Goal: Task Accomplishment & Management: Use online tool/utility

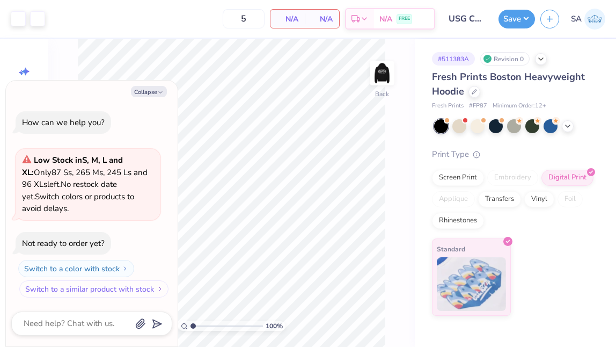
click at [114, 289] on button "Switch to a similar product with stock" at bounding box center [93, 288] width 149 height 17
type textarea "x"
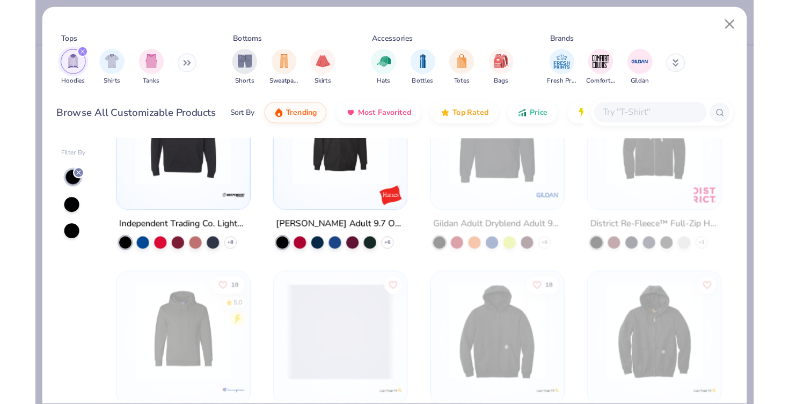
scroll to position [1391, 0]
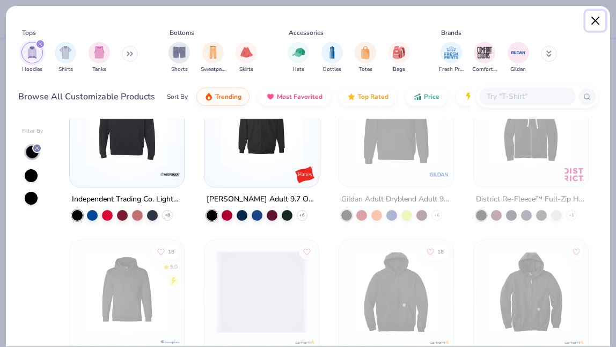
click at [469, 20] on button "Close" at bounding box center [596, 21] width 20 height 20
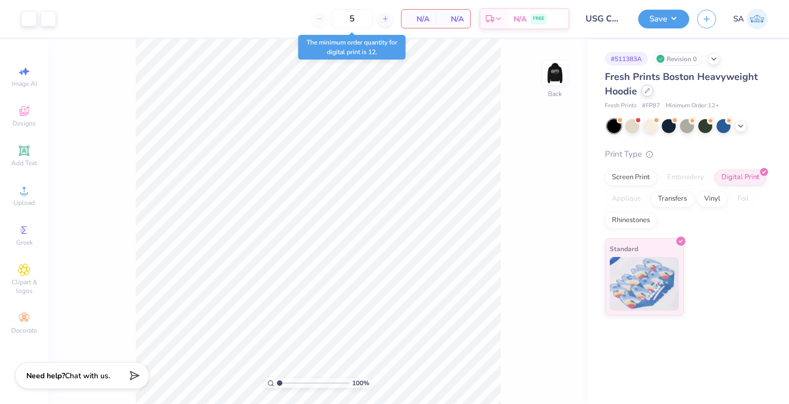
click at [469, 92] on icon at bounding box center [647, 91] width 4 height 4
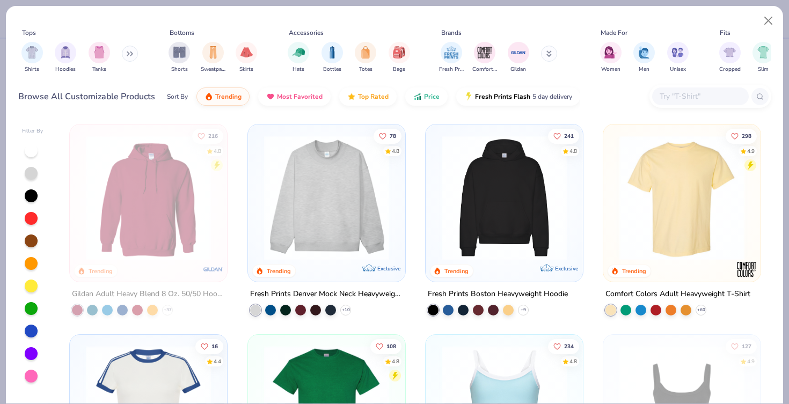
click at [134, 57] on button at bounding box center [130, 54] width 16 height 16
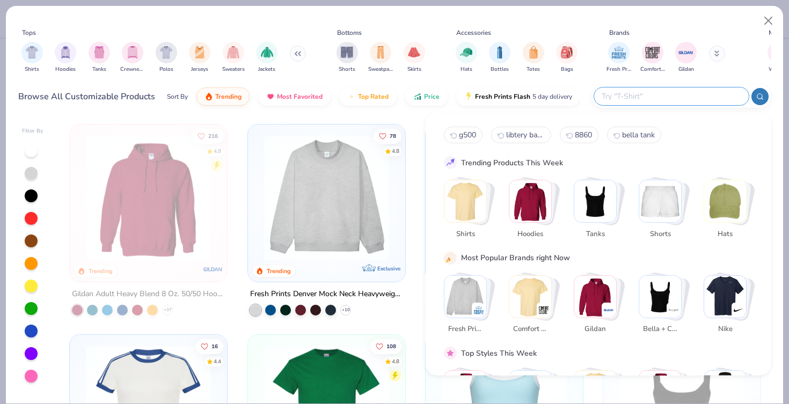
click at [469, 94] on input "text" at bounding box center [671, 96] width 141 height 12
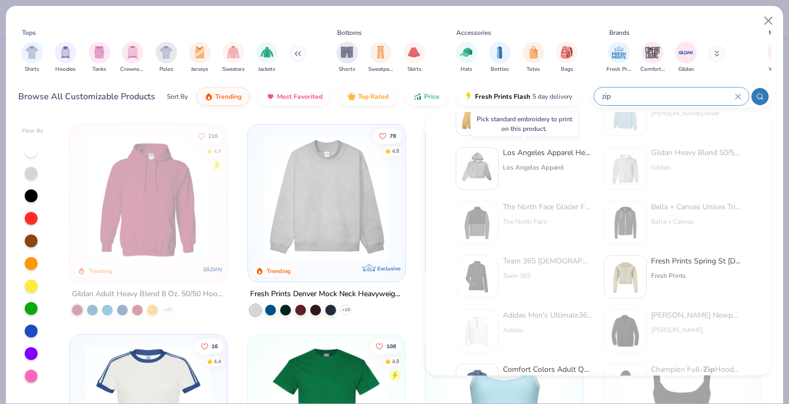
scroll to position [198, 0]
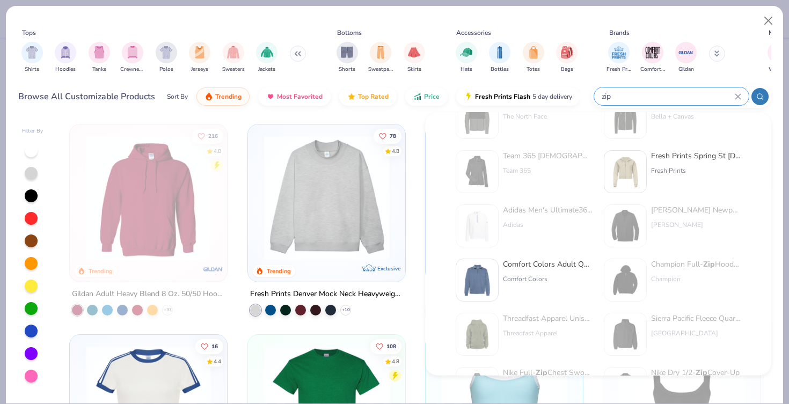
type input "zip"
click at [469, 156] on div "Fresh Prints Spring St [DEMOGRAPHIC_DATA] Zip Up Hoodie" at bounding box center [696, 156] width 90 height 11
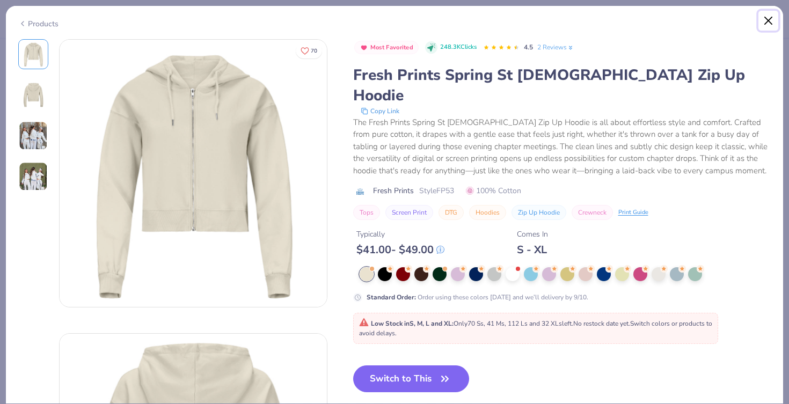
click at [469, 24] on button "Close" at bounding box center [769, 21] width 20 height 20
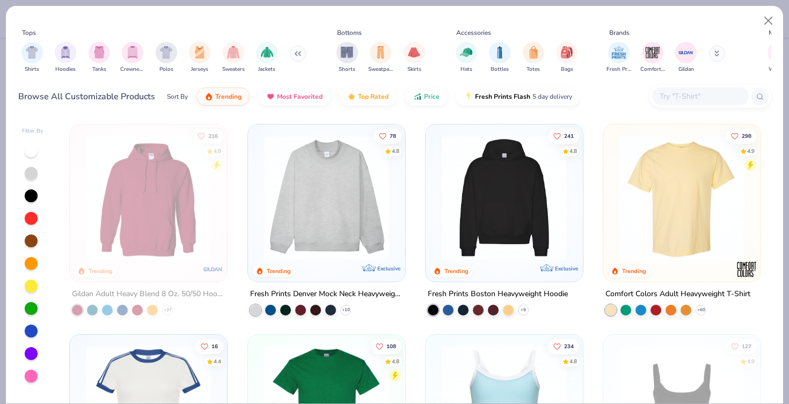
click at [469, 97] on input "text" at bounding box center [700, 96] width 83 height 12
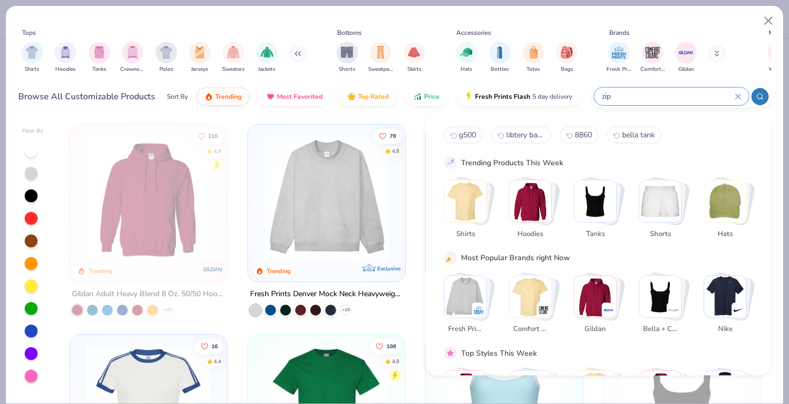
type input "zip"
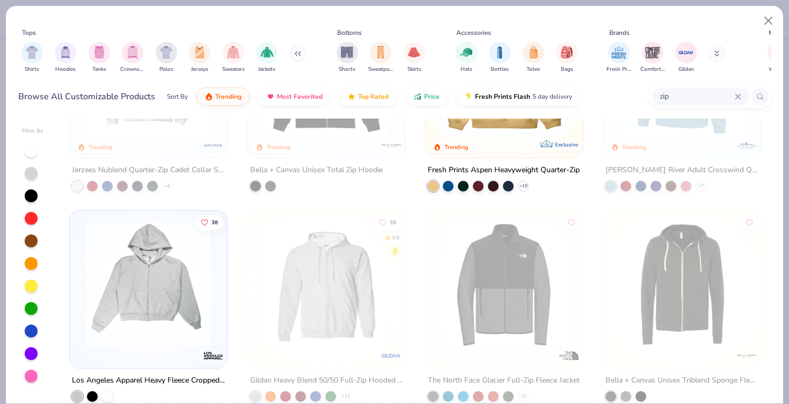
scroll to position [127, 0]
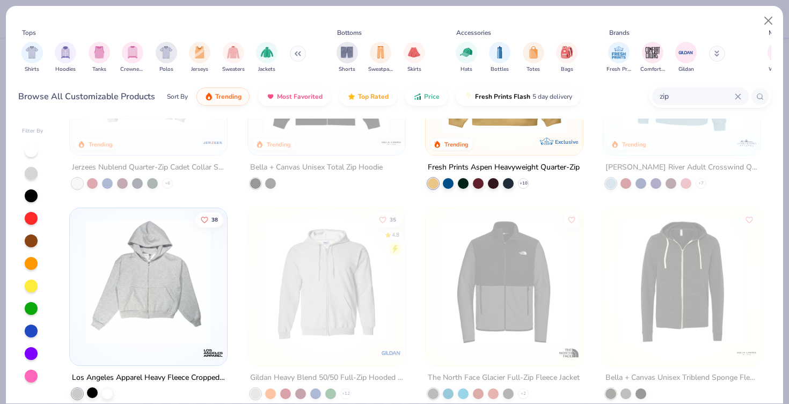
click at [94, 346] on div at bounding box center [92, 393] width 11 height 11
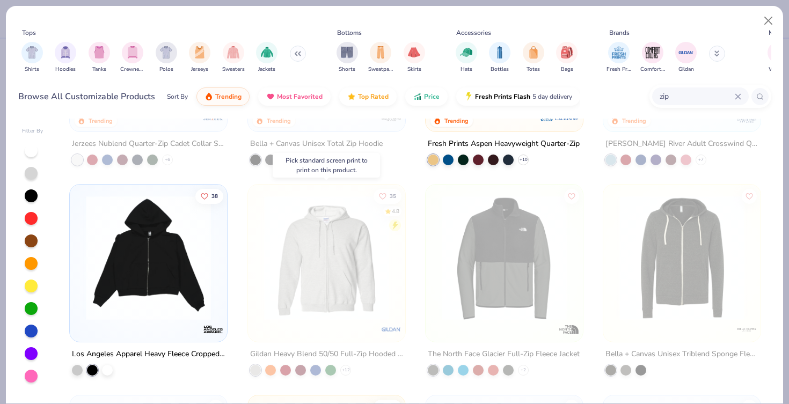
click at [335, 244] on img at bounding box center [327, 257] width 136 height 125
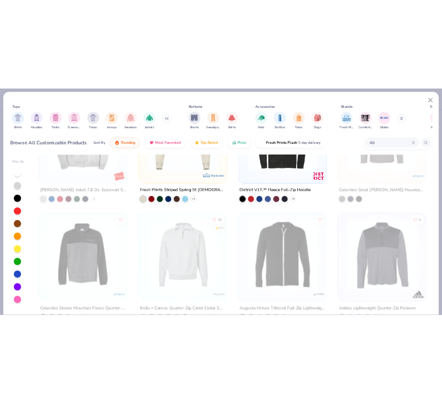
scroll to position [1955, 0]
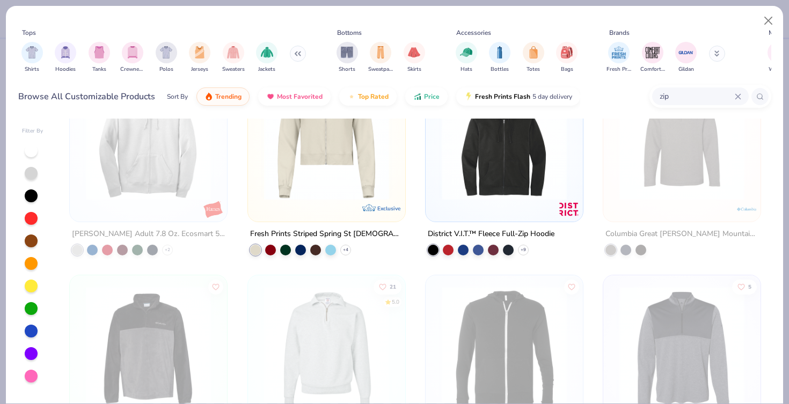
click at [469, 165] on img at bounding box center [504, 137] width 136 height 125
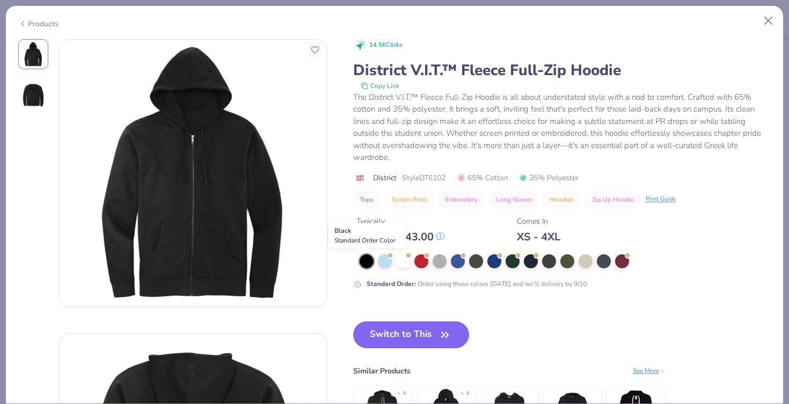
click at [365, 265] on div at bounding box center [367, 261] width 14 height 14
click at [394, 340] on button "Switch to This" at bounding box center [411, 335] width 116 height 27
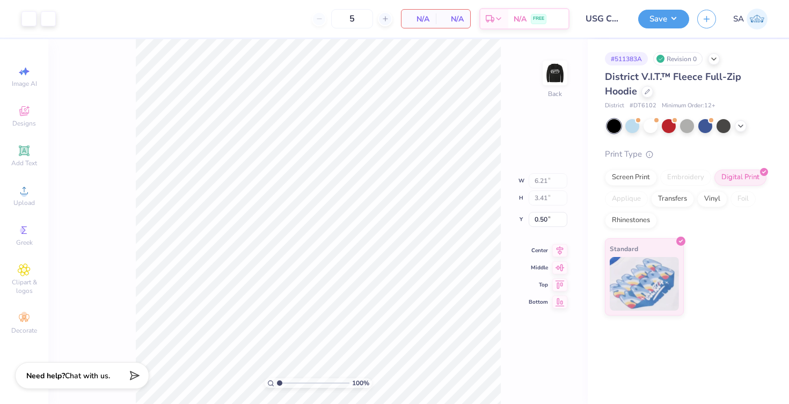
type input "3.00"
click at [469, 242] on icon at bounding box center [559, 240] width 15 height 13
click at [469, 242] on icon at bounding box center [560, 240] width 7 height 9
click at [469, 69] on img at bounding box center [555, 73] width 43 height 43
type input "3.00"
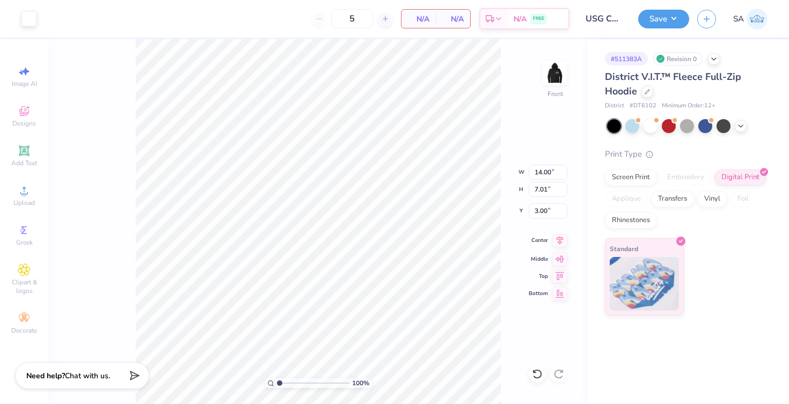
click at [469, 241] on icon at bounding box center [560, 240] width 7 height 9
click at [469, 20] on button "Save" at bounding box center [663, 17] width 51 height 19
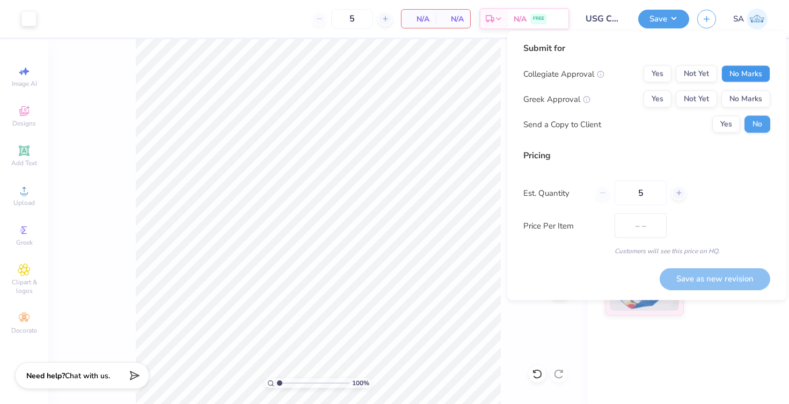
click at [469, 71] on button "No Marks" at bounding box center [746, 73] width 49 height 17
click at [469, 94] on button "No Marks" at bounding box center [746, 99] width 49 height 17
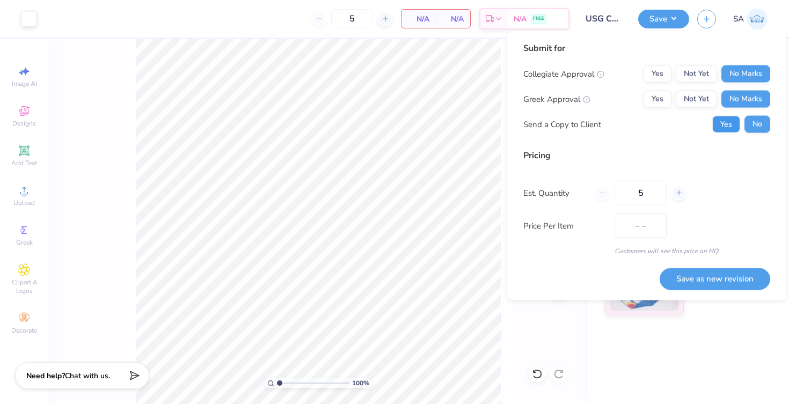
click at [469, 121] on button "Yes" at bounding box center [726, 124] width 28 height 17
click at [469, 272] on button "Save as new revision" at bounding box center [715, 279] width 111 height 22
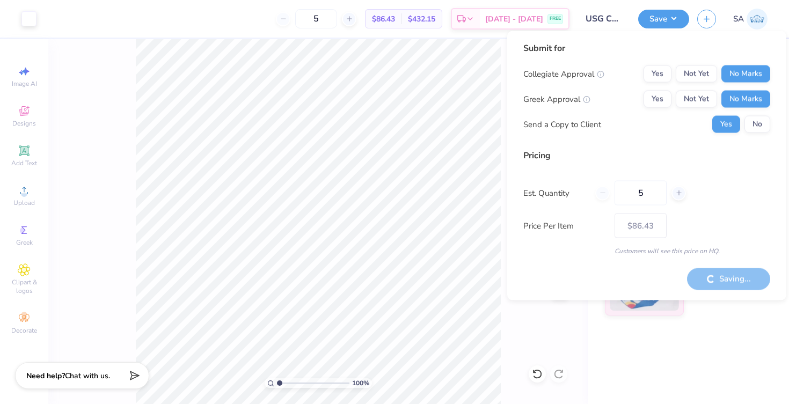
type input "$86.43"
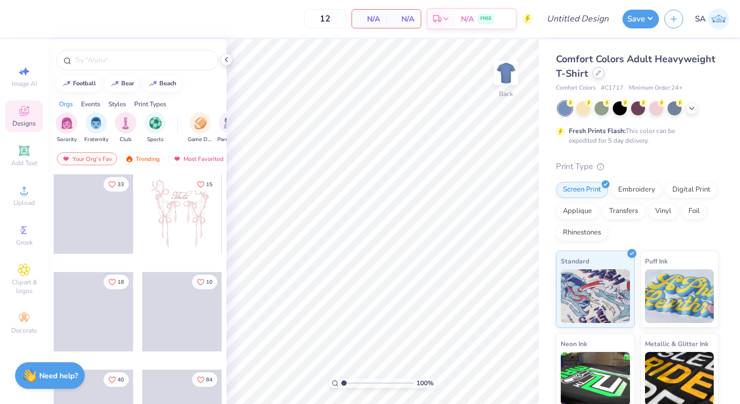
click at [593, 76] on div at bounding box center [599, 73] width 12 height 12
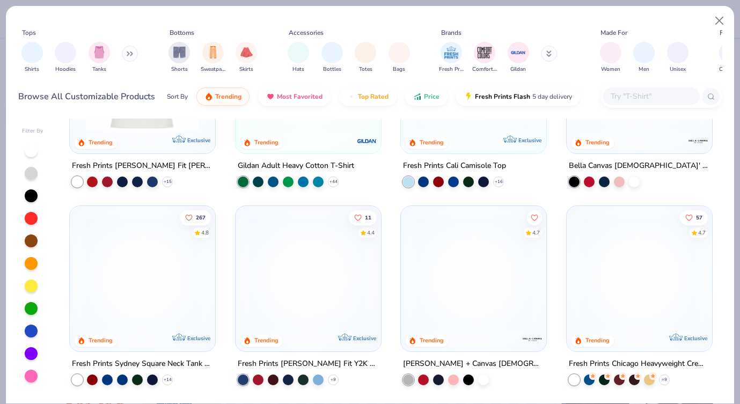
scroll to position [311, 0]
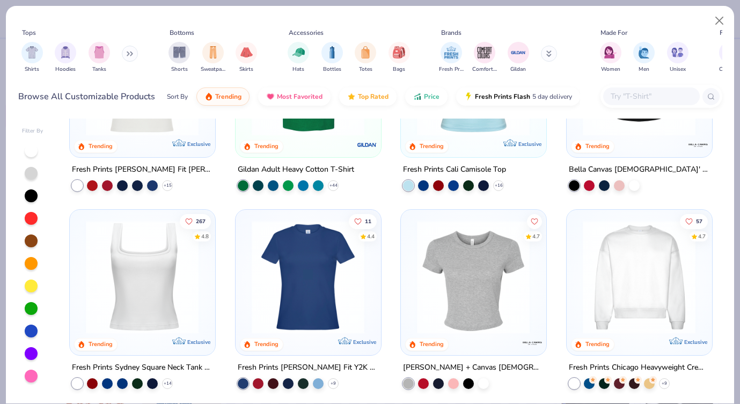
click at [638, 93] on input "text" at bounding box center [651, 96] width 83 height 12
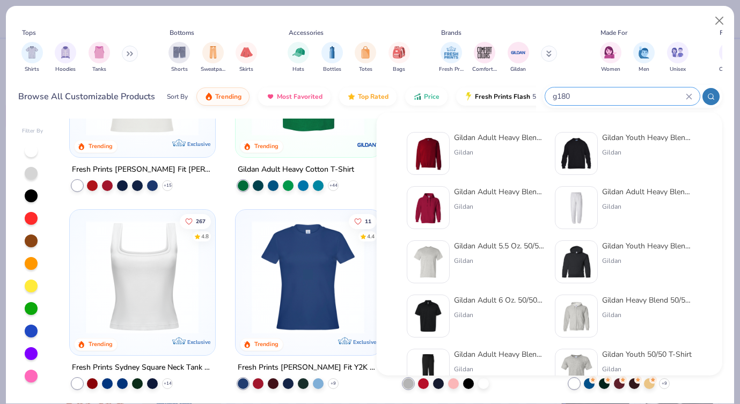
type input "g180"
click at [541, 148] on div "Gildan" at bounding box center [499, 153] width 90 height 10
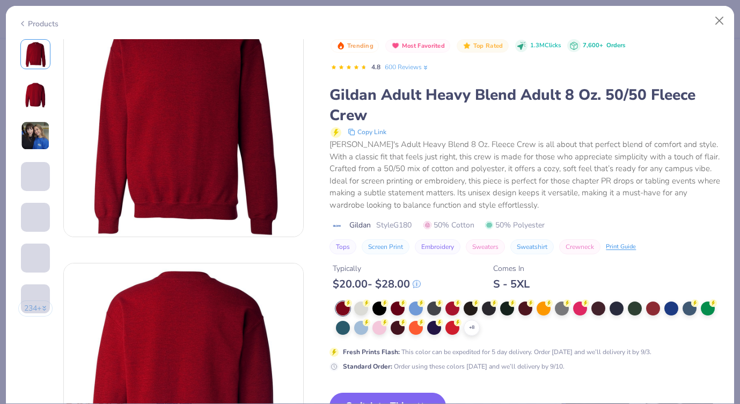
scroll to position [99, 0]
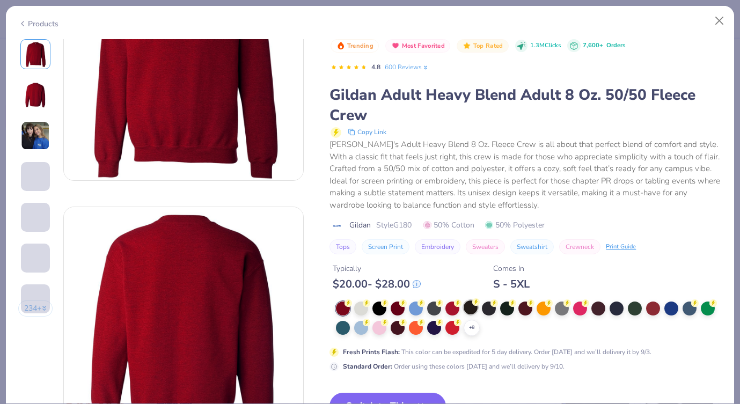
click at [467, 309] on div at bounding box center [471, 308] width 14 height 14
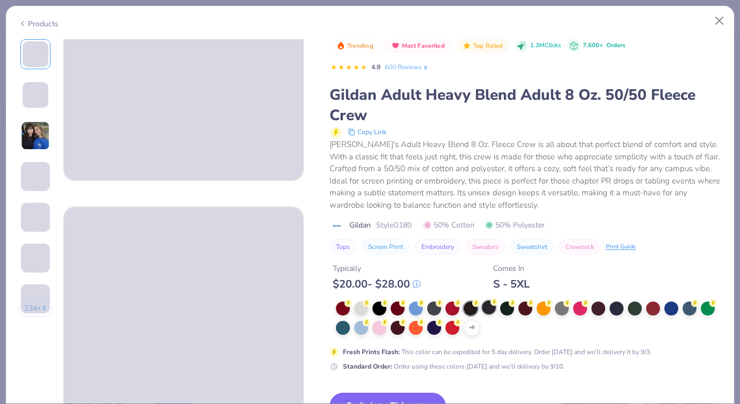
click at [485, 304] on div at bounding box center [489, 308] width 14 height 14
click at [352, 305] on circle at bounding box center [349, 304] width 8 height 8
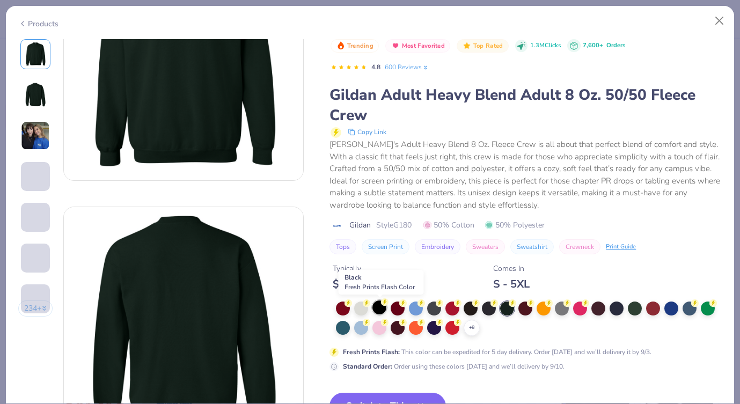
click at [381, 305] on div at bounding box center [380, 308] width 14 height 14
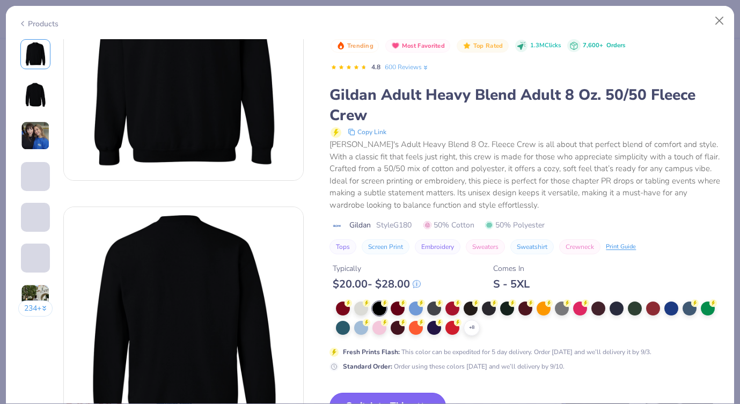
click at [366, 396] on button "Switch to This" at bounding box center [388, 406] width 116 height 27
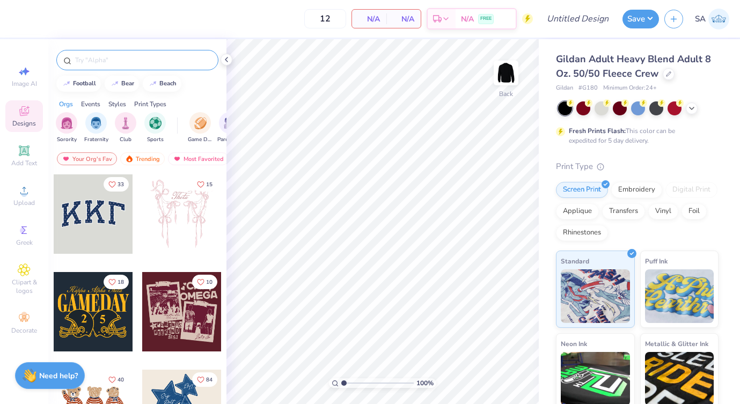
click at [92, 64] on input "text" at bounding box center [142, 60] width 137 height 11
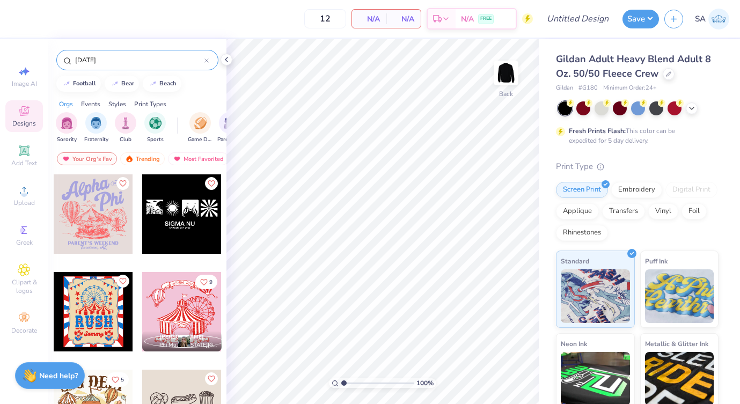
type input "carnival"
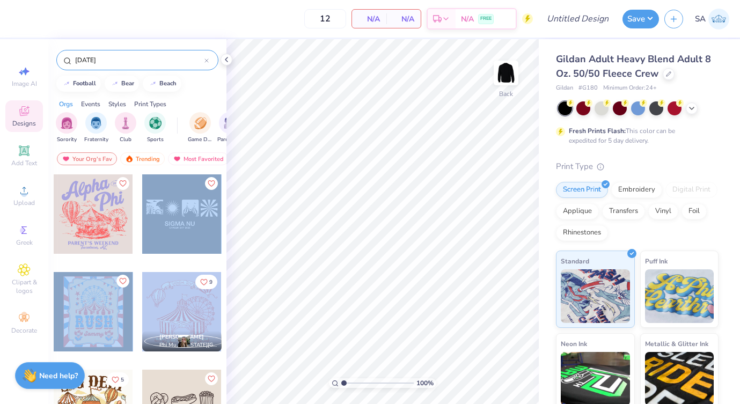
drag, startPoint x: 177, startPoint y: 301, endPoint x: 205, endPoint y: 312, distance: 30.1
click at [205, 312] on div at bounding box center [181, 311] width 79 height 79
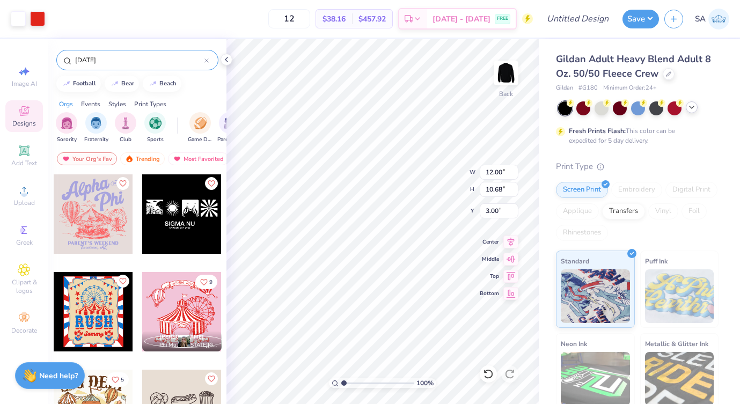
click at [691, 113] on div at bounding box center [638, 108] width 161 height 14
click at [693, 110] on icon at bounding box center [692, 107] width 9 height 9
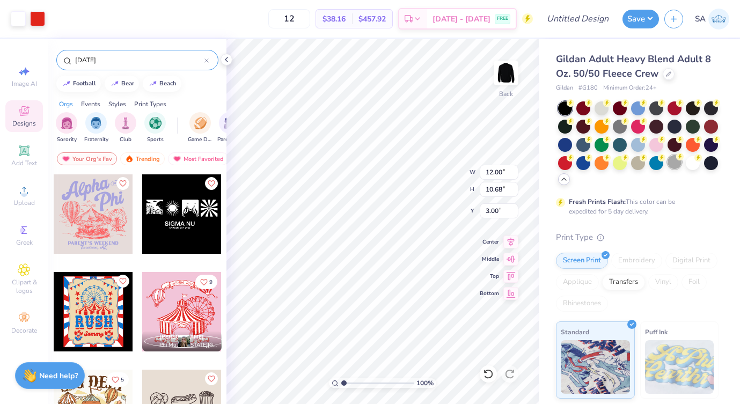
click at [673, 165] on div at bounding box center [675, 162] width 14 height 14
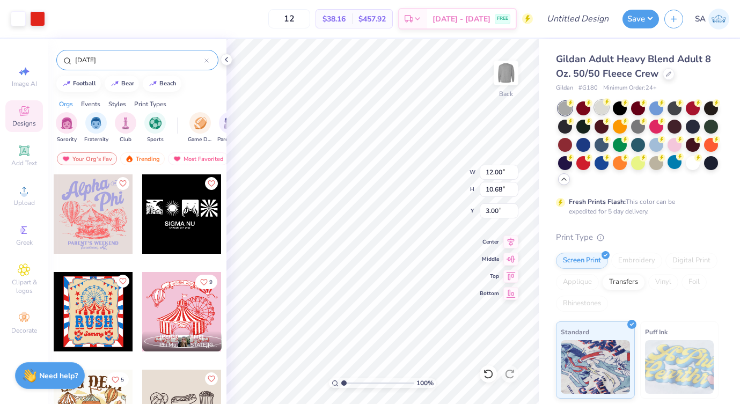
click at [601, 106] on div at bounding box center [602, 107] width 14 height 14
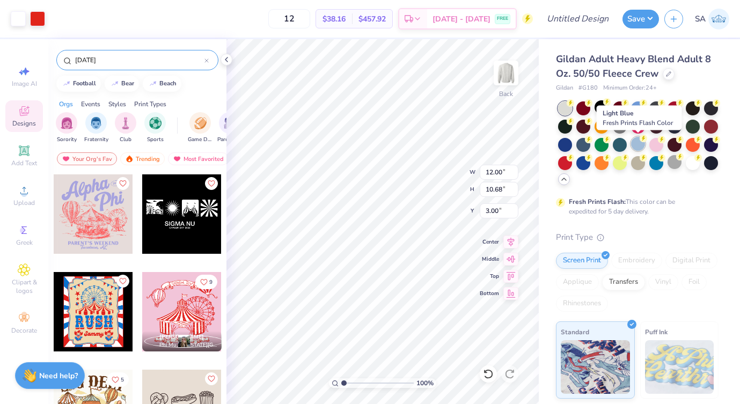
click at [642, 145] on div at bounding box center [638, 144] width 14 height 14
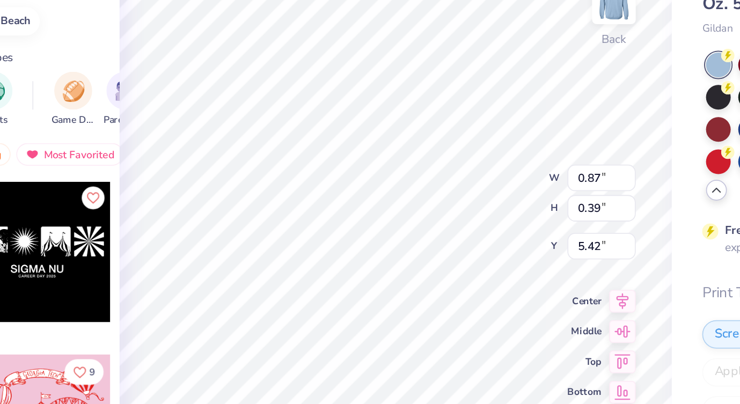
type input "0.87"
type input "0.39"
type input "5.42"
type input "0.31"
type input "0.21"
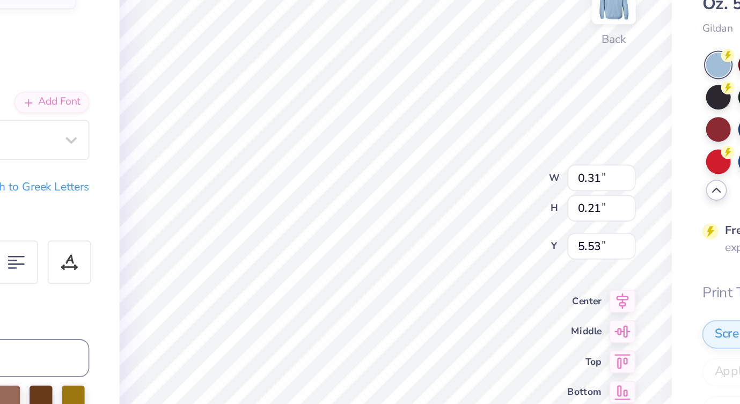
type input "5.51"
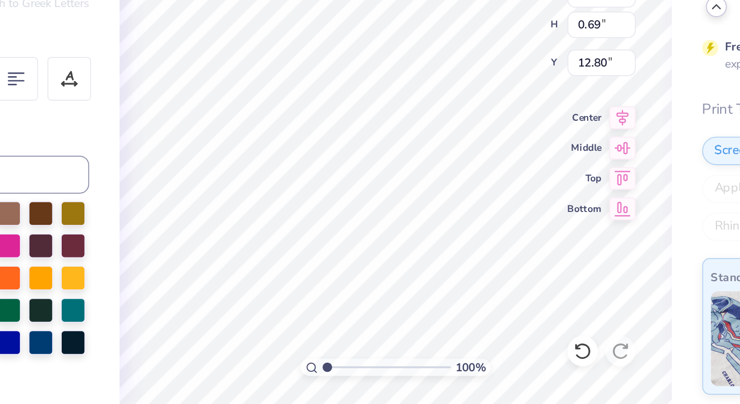
type textarea "Hoco 2025"
type input "2.26"
type input "0.63"
click at [509, 238] on icon at bounding box center [511, 240] width 15 height 13
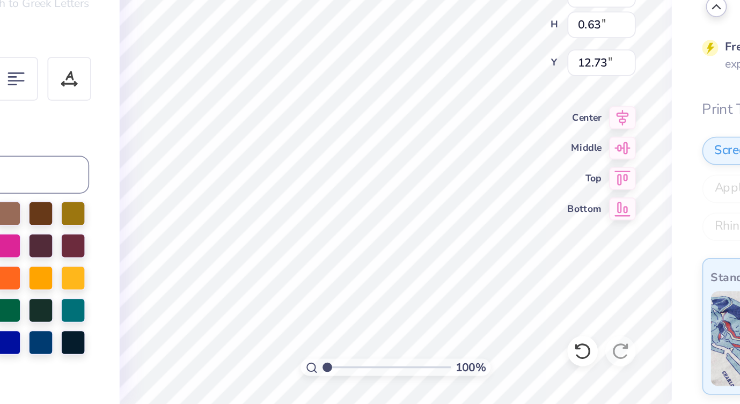
type input "12.83"
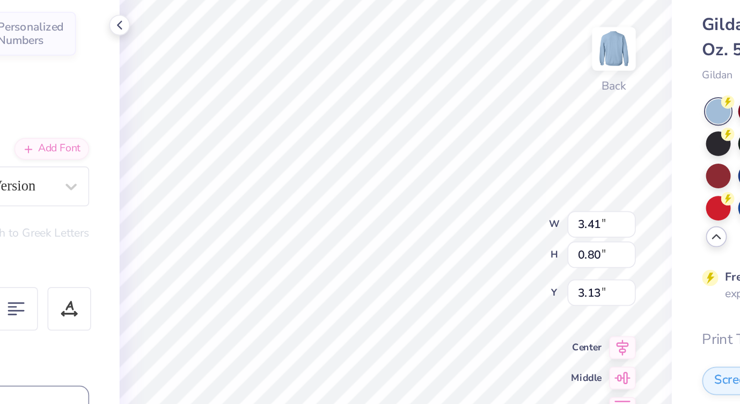
scroll to position [1, 1]
type textarea "TKE x THeta PHi"
type input "3.64"
type input "0.74"
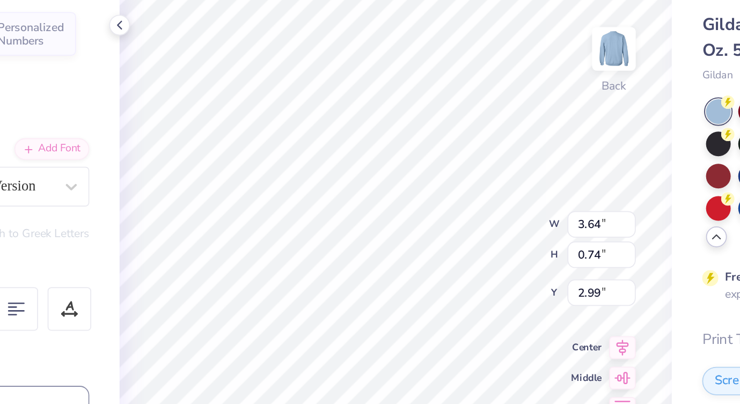
type input "3.26"
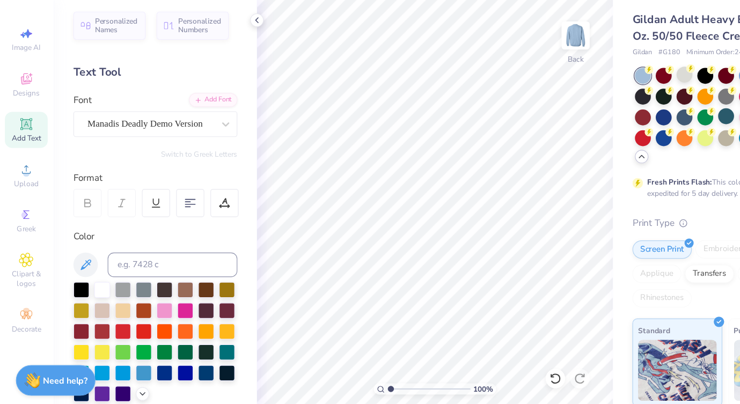
scroll to position [0, 0]
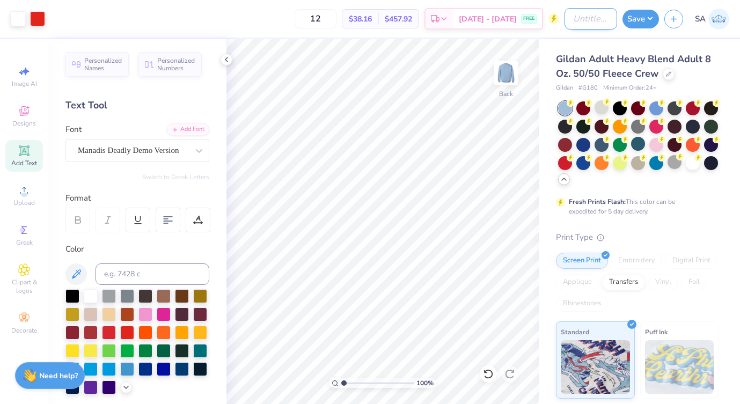
click at [586, 15] on input "Design Title" at bounding box center [591, 18] width 53 height 21
type input "TKE x Theta Hoco"
click at [654, 13] on button "Save" at bounding box center [641, 17] width 37 height 19
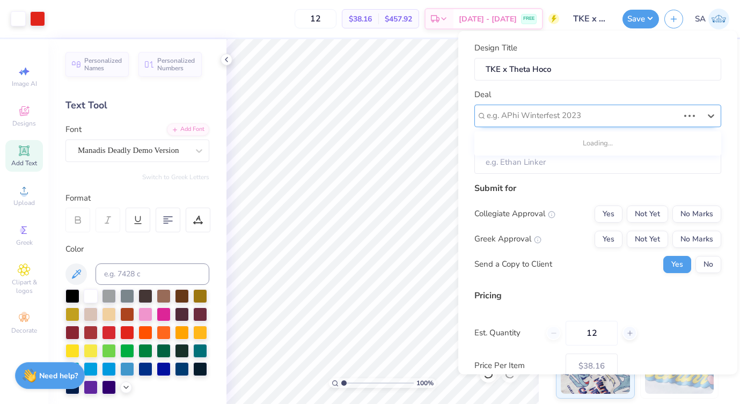
click at [521, 115] on div at bounding box center [583, 115] width 192 height 14
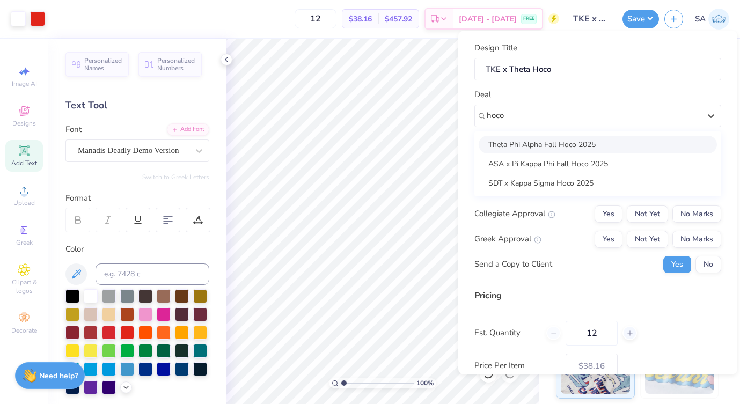
click at [549, 141] on div "Theta Phi Alpha Fall Hoco 2025" at bounding box center [598, 144] width 238 height 18
type input "hoco"
type input "Jade Ouafiq"
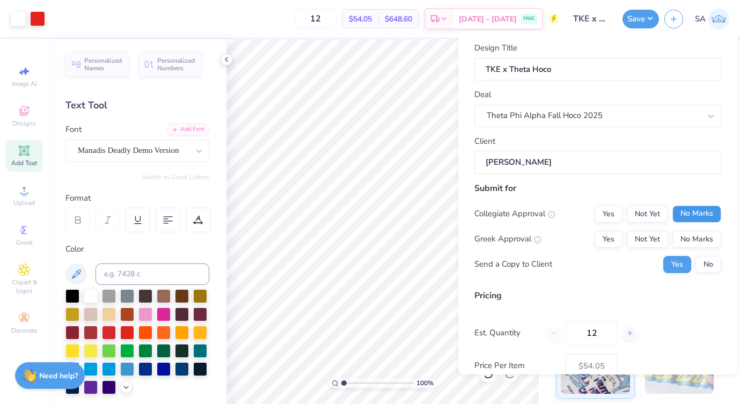
click at [705, 220] on button "No Marks" at bounding box center [697, 213] width 49 height 17
click at [703, 237] on button "No Marks" at bounding box center [697, 238] width 49 height 17
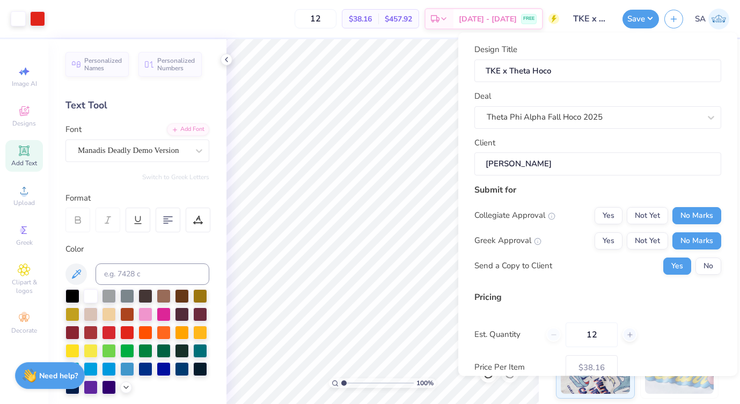
scroll to position [65, 0]
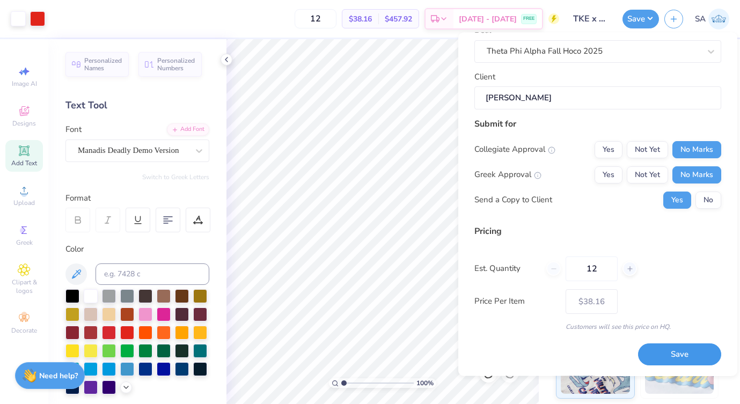
click at [691, 360] on button "Save" at bounding box center [679, 355] width 83 height 22
click at [591, 267] on input "12" at bounding box center [592, 269] width 52 height 25
type input "$38.16"
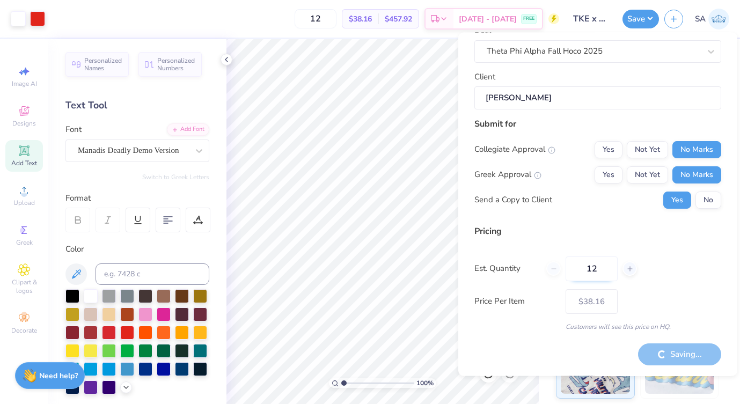
click at [603, 269] on input "12" at bounding box center [592, 269] width 52 height 25
type input "1270"
click at [667, 317] on div "Pricing Est. Quantity 1270 Price Per Item $38.16 Customers will see this price …" at bounding box center [598, 278] width 247 height 107
click at [585, 264] on input "1270" at bounding box center [592, 269] width 52 height 25
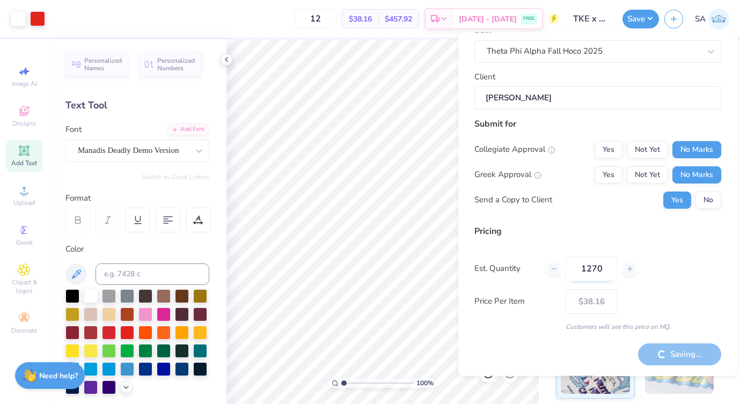
click at [585, 264] on input "1270" at bounding box center [592, 269] width 52 height 25
type input "1270"
type input "$17.46"
click at [587, 266] on input "1270" at bounding box center [592, 269] width 52 height 25
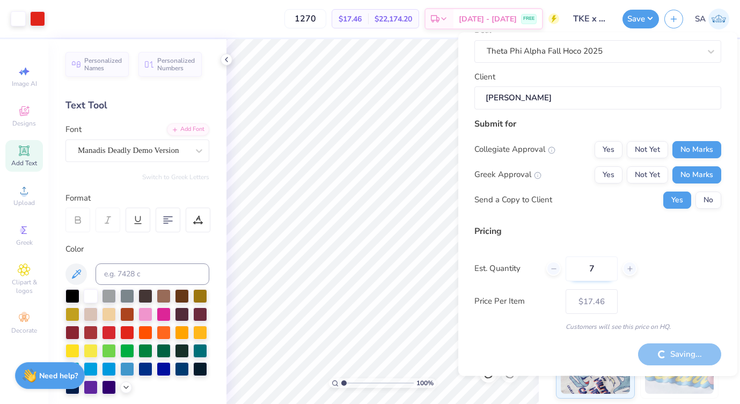
type input "70"
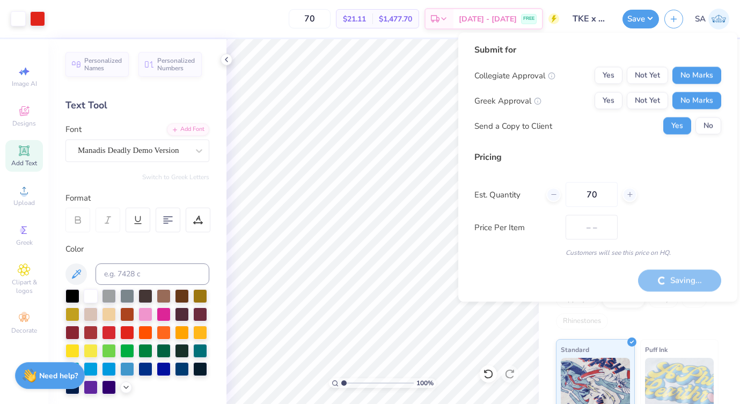
type input "$21.11"
type input "12"
type input "$38.16"
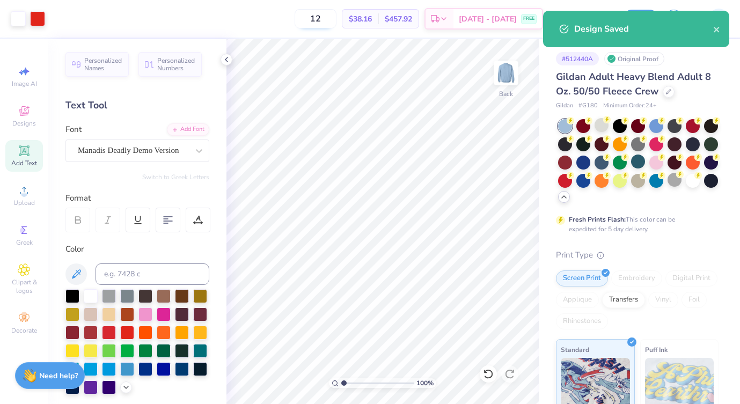
click at [337, 13] on input "12" at bounding box center [316, 18] width 42 height 19
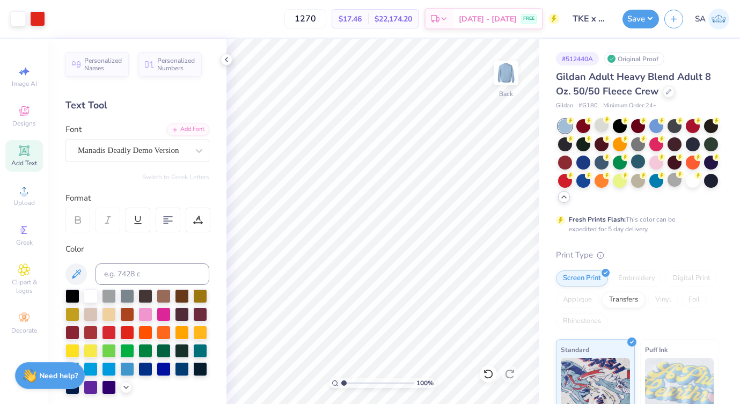
type input "1270"
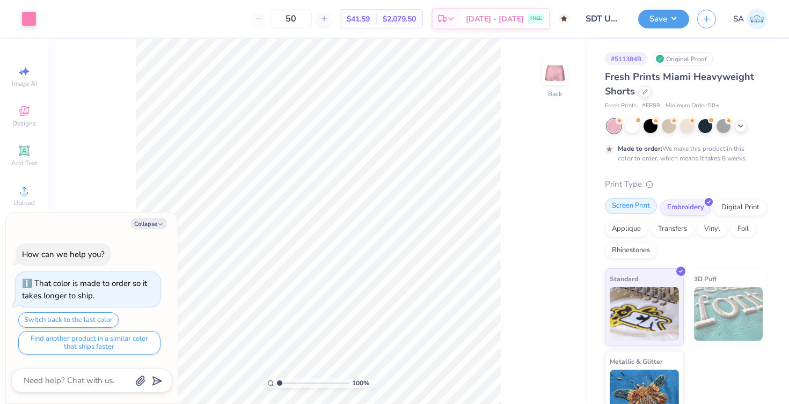
click at [620, 209] on div "Screen Print" at bounding box center [631, 206] width 52 height 16
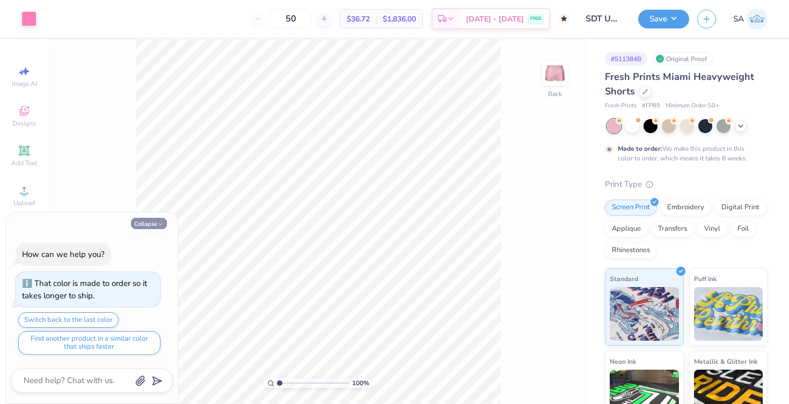
click at [152, 221] on button "Collapse" at bounding box center [149, 223] width 36 height 11
type textarea "x"
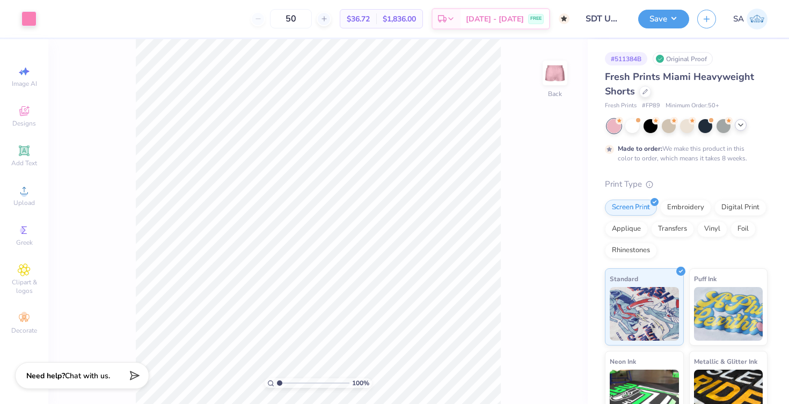
click at [743, 127] on icon at bounding box center [741, 125] width 9 height 9
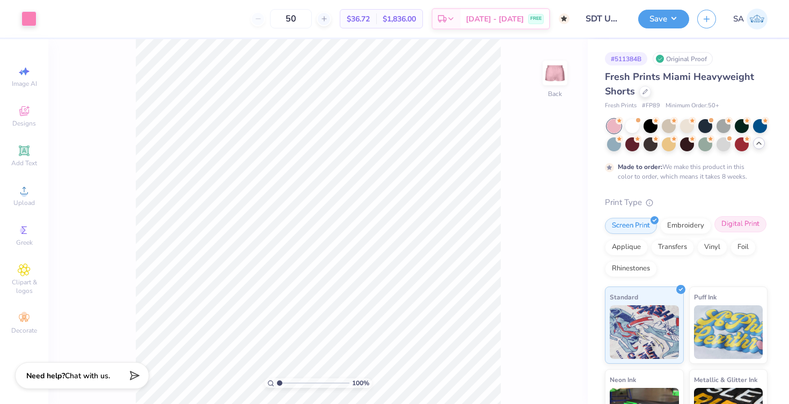
click at [730, 216] on div "Digital Print" at bounding box center [741, 224] width 52 height 16
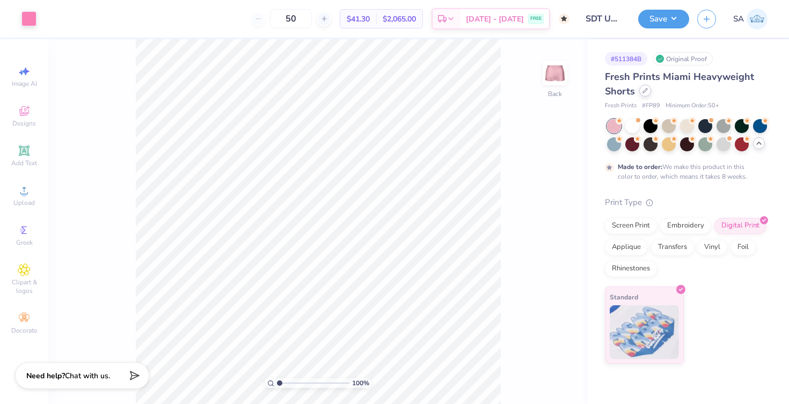
click at [644, 90] on icon at bounding box center [645, 90] width 5 height 5
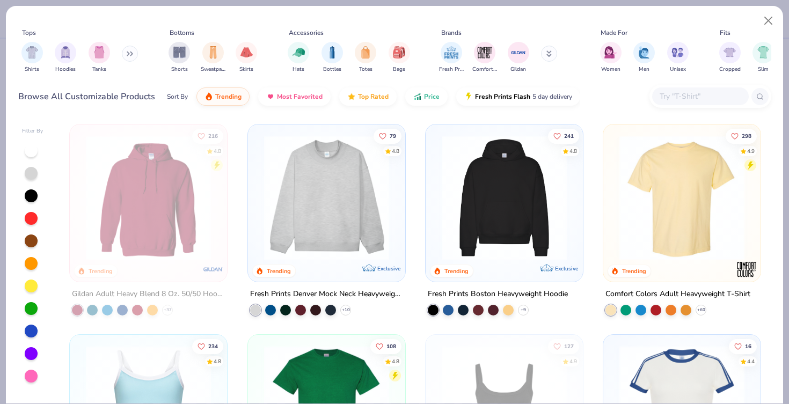
click at [712, 101] on input "text" at bounding box center [700, 96] width 83 height 12
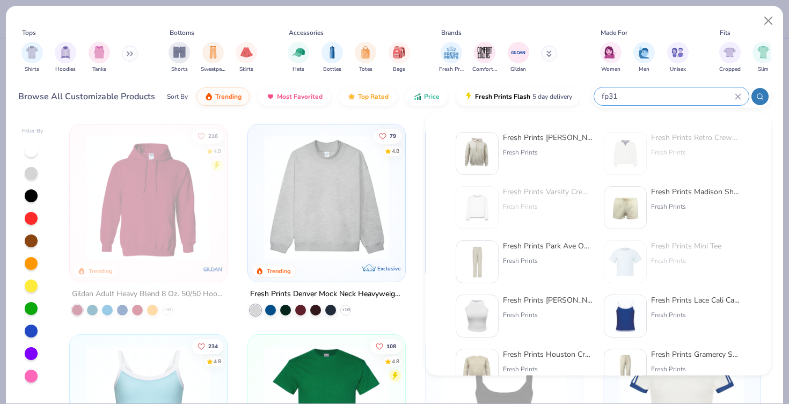
type input "fp31"
click at [688, 190] on div "Fresh Prints Madison Shorts" at bounding box center [696, 191] width 90 height 11
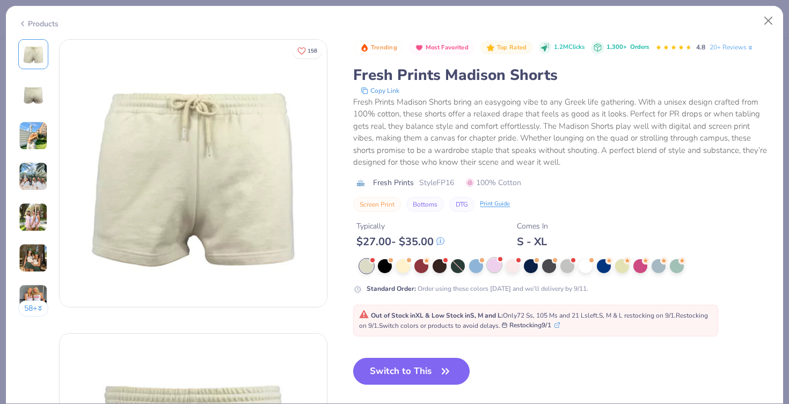
click at [498, 264] on div at bounding box center [494, 265] width 14 height 14
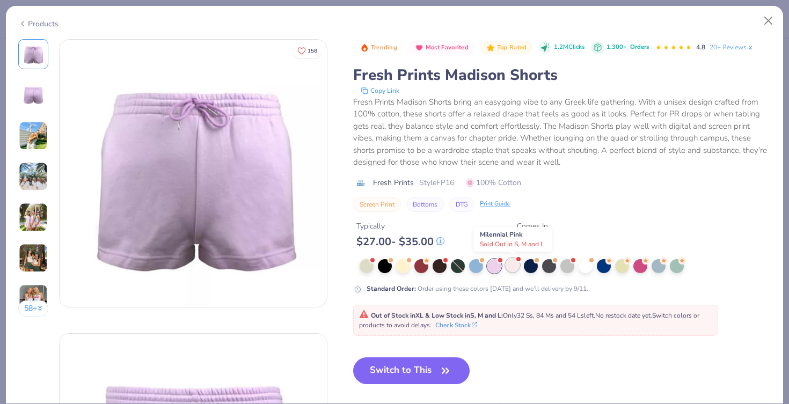
click at [511, 264] on div at bounding box center [513, 265] width 14 height 14
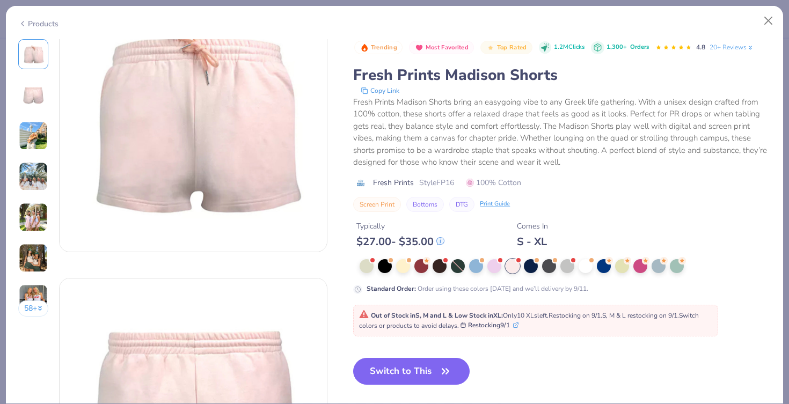
scroll to position [56, 0]
click at [518, 324] on icon at bounding box center [515, 324] width 5 height 5
click at [514, 265] on div at bounding box center [513, 266] width 14 height 14
click at [417, 377] on button "Switch to This" at bounding box center [411, 371] width 116 height 27
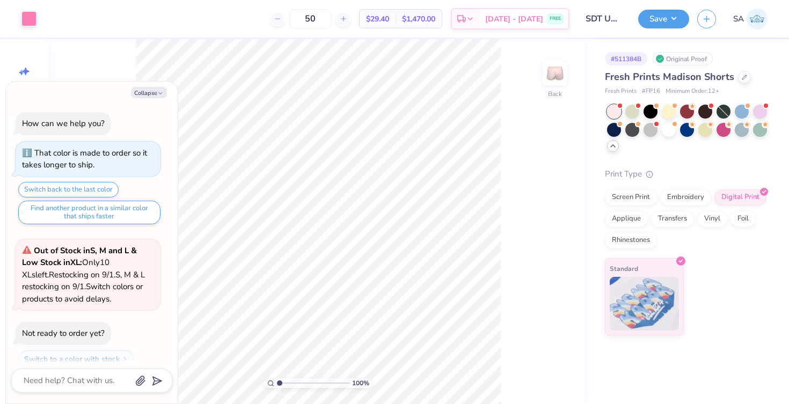
scroll to position [98, 0]
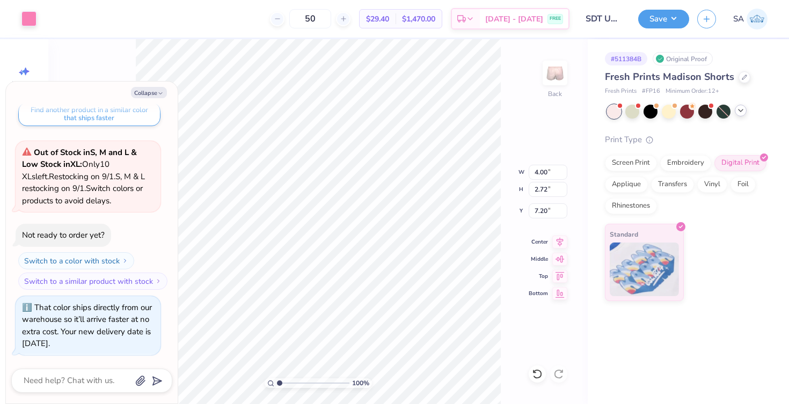
type textarea "x"
type input "6.65"
type textarea "x"
type input "6.63"
click at [675, 18] on button "Save" at bounding box center [663, 17] width 51 height 19
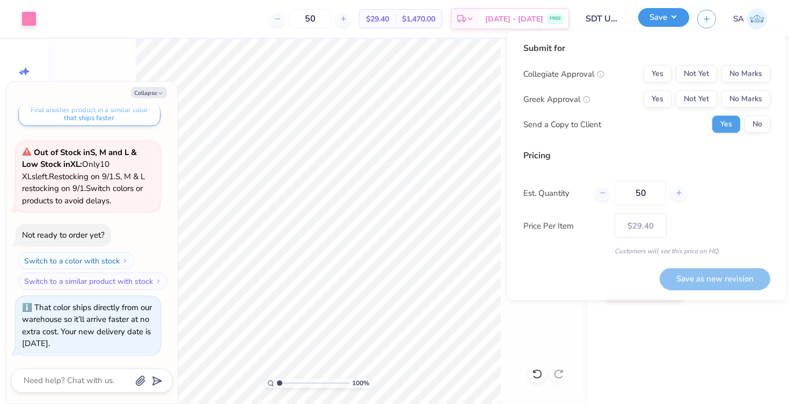
type textarea "x"
drag, startPoint x: 751, startPoint y: 79, endPoint x: 747, endPoint y: 83, distance: 6.1
click at [751, 79] on button "No Marks" at bounding box center [746, 73] width 49 height 17
click at [741, 91] on button "No Marks" at bounding box center [746, 99] width 49 height 17
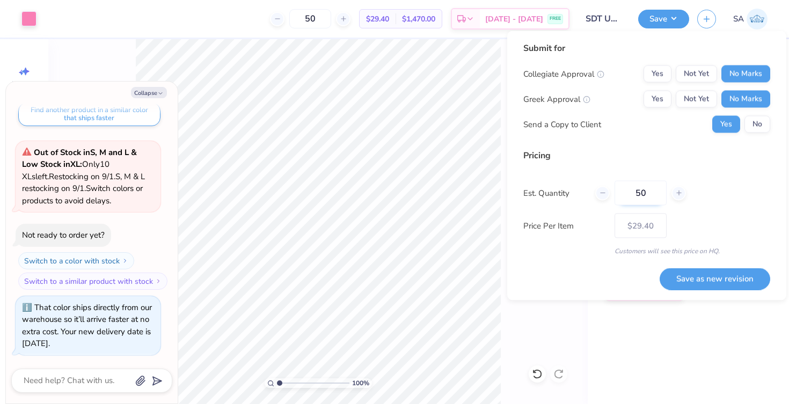
click at [639, 201] on input "50" at bounding box center [641, 193] width 52 height 25
click at [633, 192] on input "50" at bounding box center [641, 193] width 52 height 25
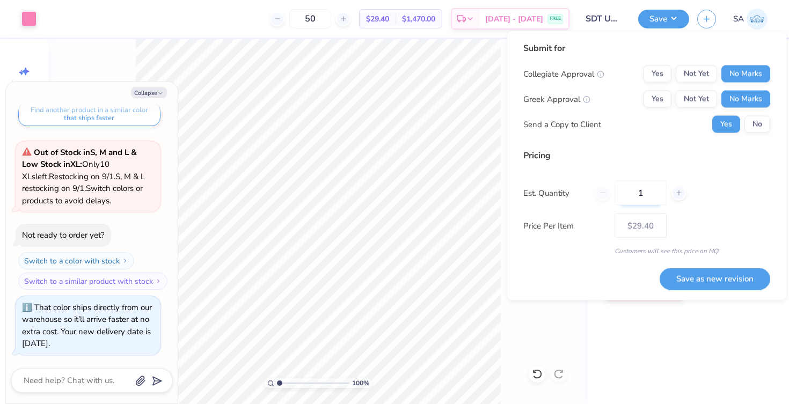
type input "10"
type input "12"
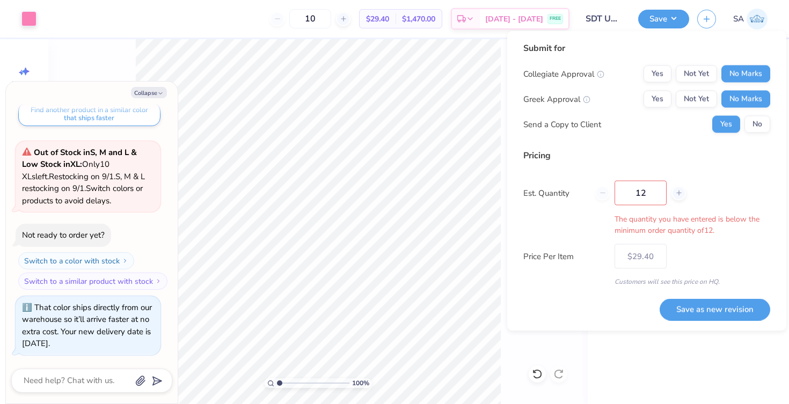
click at [701, 224] on div "Pricing Est. Quantity 12 The quantity you have entered is below the minimum ord…" at bounding box center [646, 217] width 247 height 137
type input "12"
click at [701, 305] on button "Save as new revision" at bounding box center [715, 309] width 111 height 22
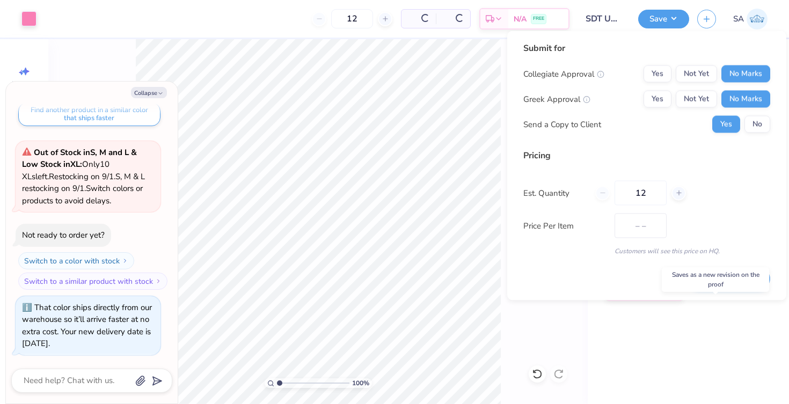
type input "$36.33"
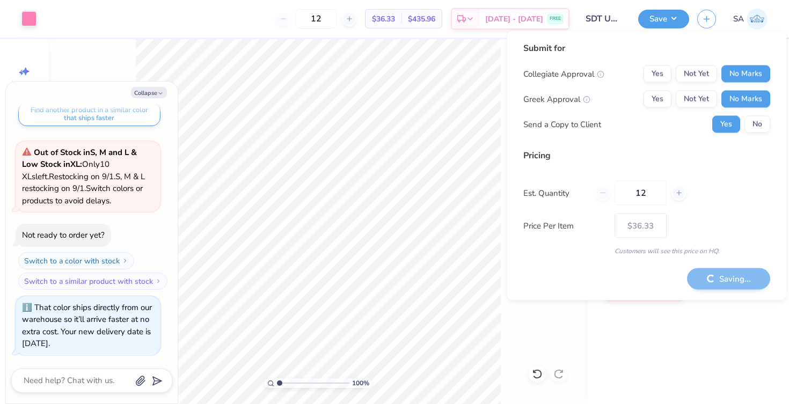
type textarea "x"
type input "$36.33"
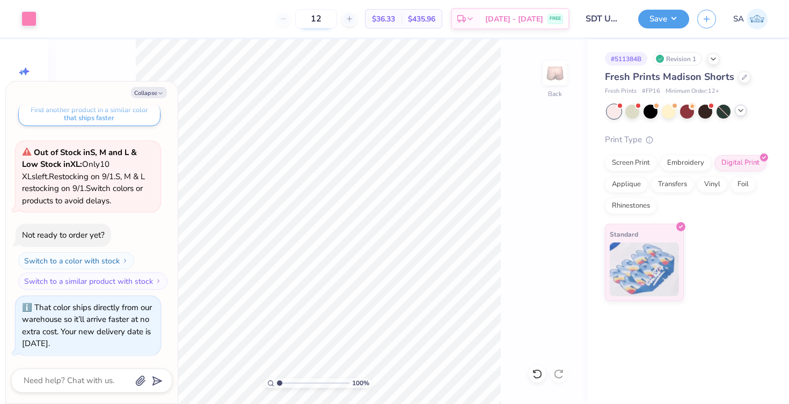
click at [337, 16] on input "12" at bounding box center [316, 18] width 42 height 19
type input "125"
type textarea "x"
click at [331, 23] on input "125" at bounding box center [310, 18] width 42 height 19
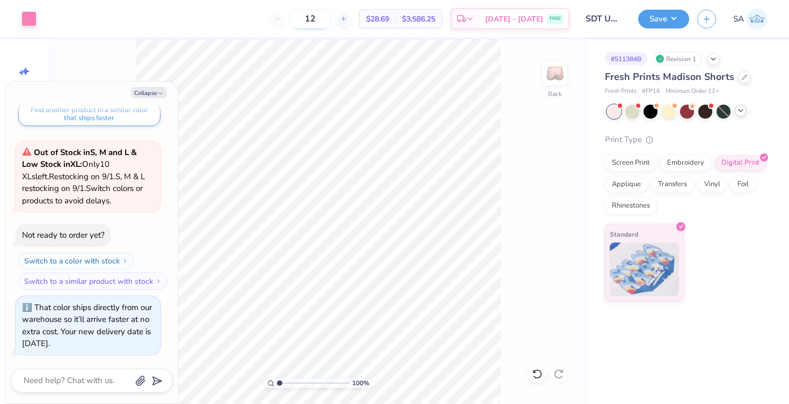
type input "1"
type input "12"
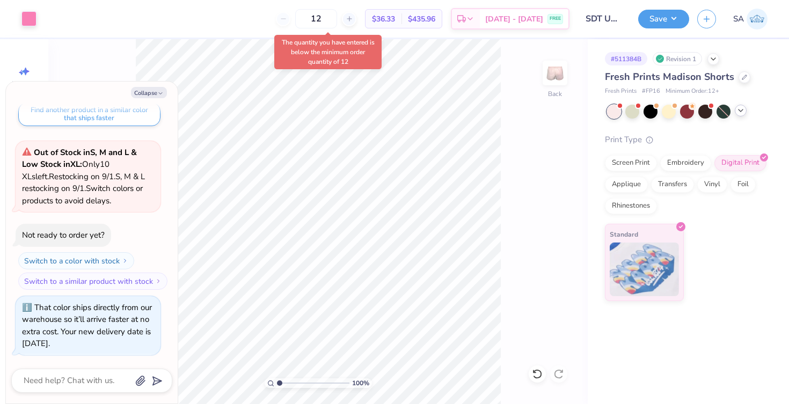
click at [441, 31] on div "12 $36.33 Per Item $435.96 Total Est. Delivery Sep 8 - 11 FREE" at bounding box center [307, 19] width 525 height 38
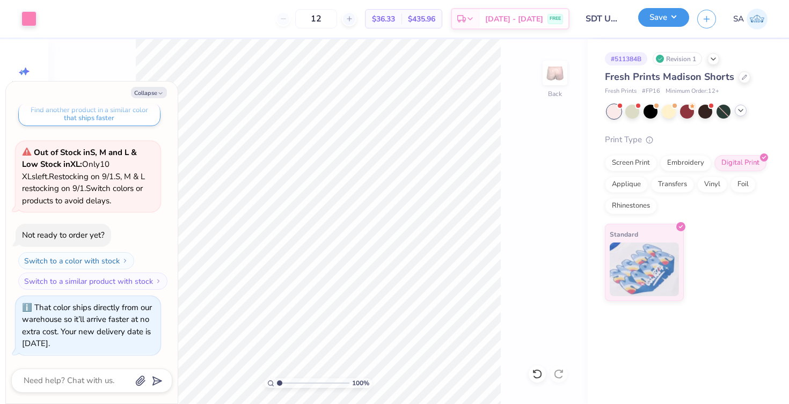
click at [670, 17] on button "Save" at bounding box center [663, 17] width 51 height 19
type textarea "x"
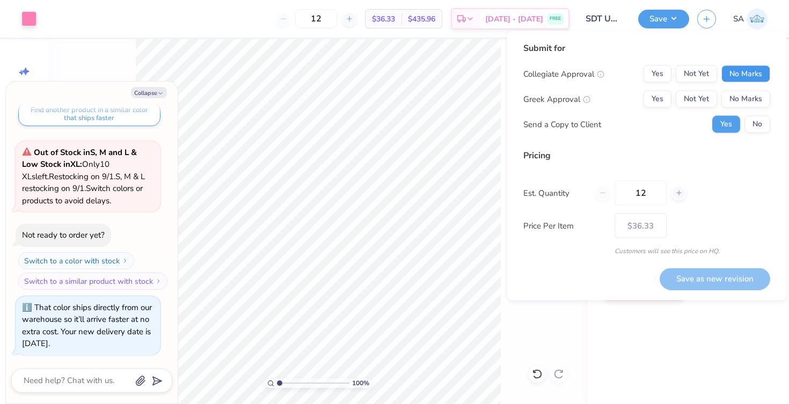
click at [755, 71] on button "No Marks" at bounding box center [746, 73] width 49 height 17
click at [747, 93] on button "No Marks" at bounding box center [746, 99] width 49 height 17
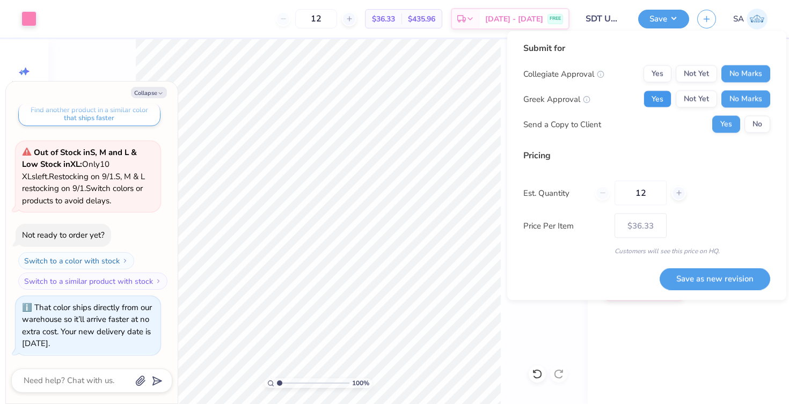
click at [660, 95] on button "Yes" at bounding box center [658, 99] width 28 height 17
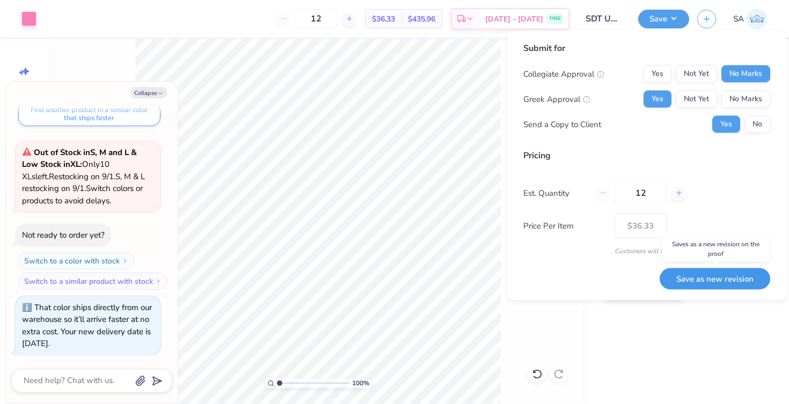
click at [699, 278] on button "Save as new revision" at bounding box center [715, 279] width 111 height 22
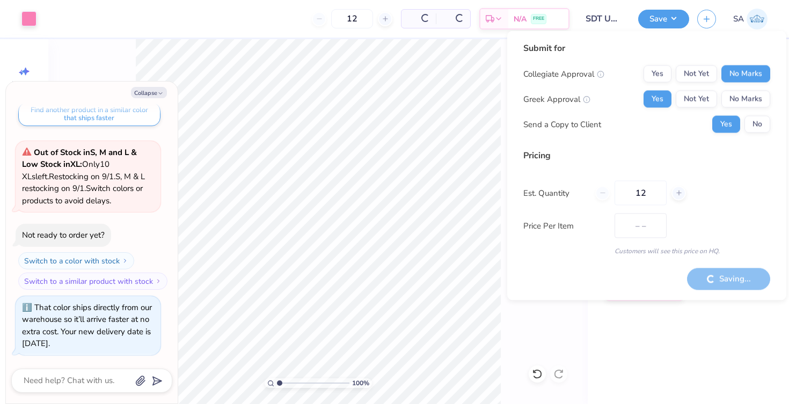
type input "$36.33"
type textarea "x"
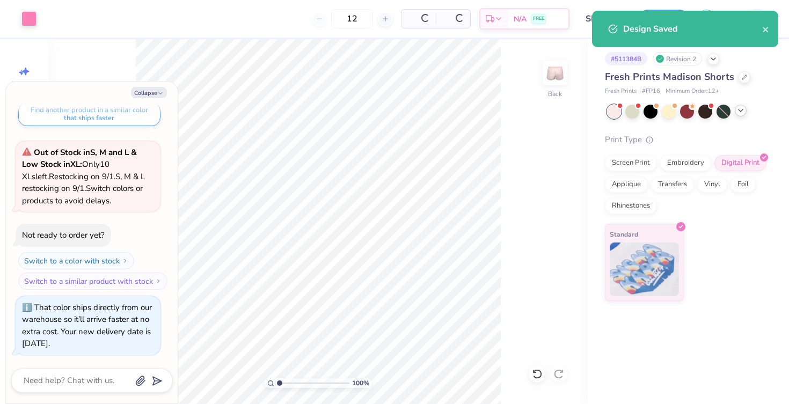
type input "– –"
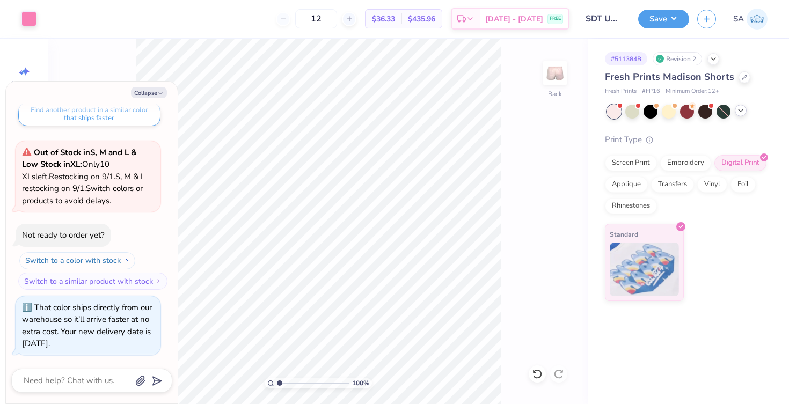
click at [56, 266] on button "Switch to a color with stock" at bounding box center [77, 260] width 116 height 17
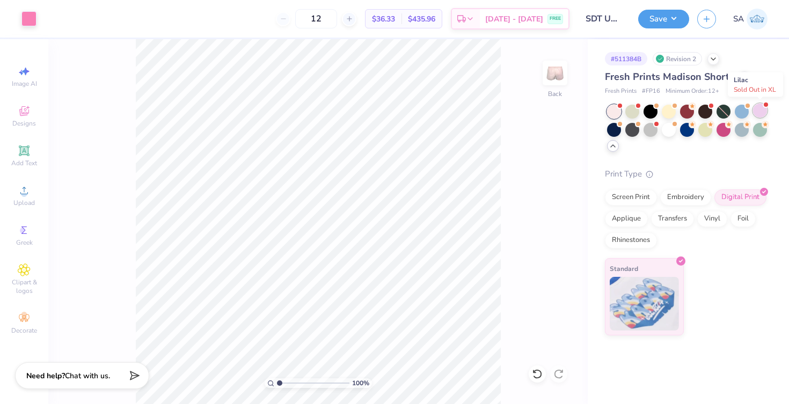
click at [762, 106] on div at bounding box center [760, 111] width 14 height 14
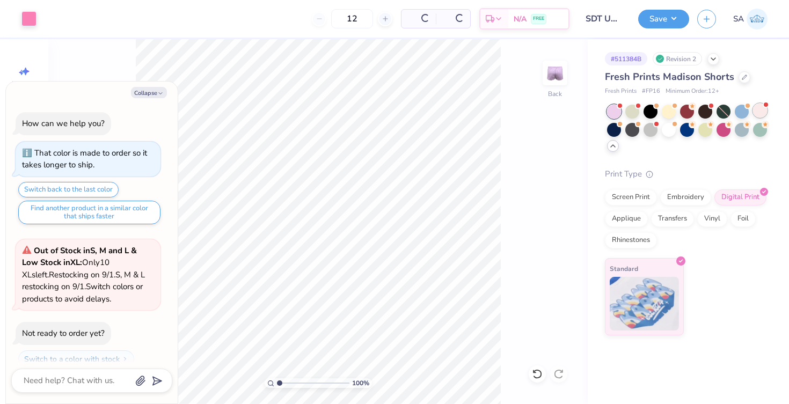
scroll to position [262, 0]
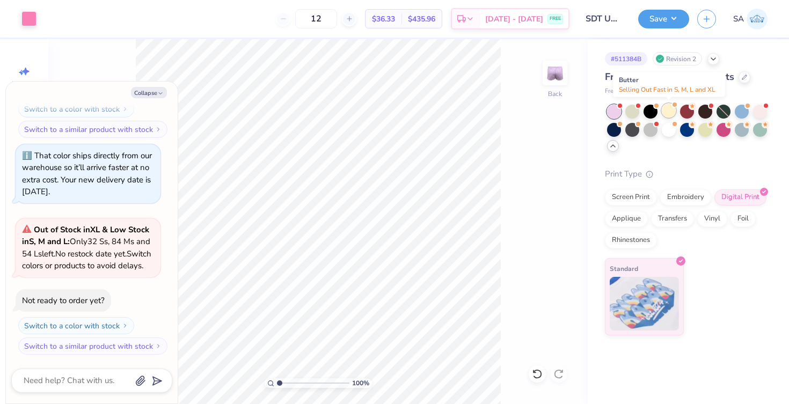
click at [665, 108] on div at bounding box center [669, 111] width 14 height 14
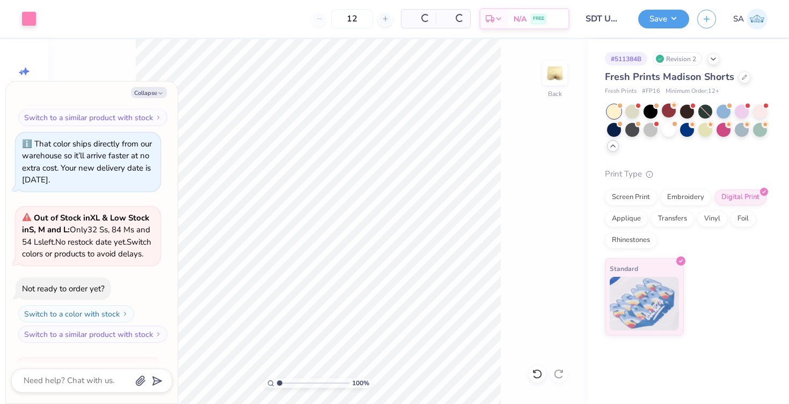
scroll to position [426, 0]
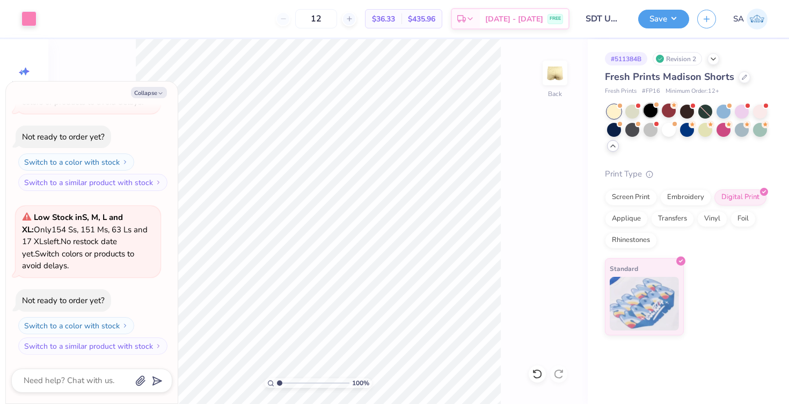
click at [650, 110] on div at bounding box center [651, 111] width 14 height 14
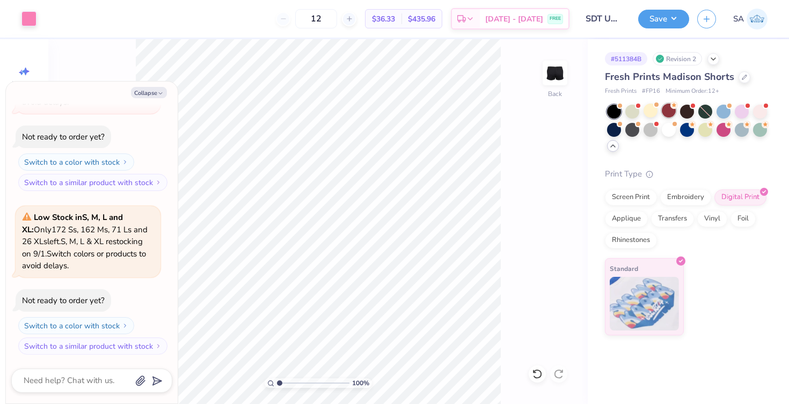
click at [670, 110] on div at bounding box center [669, 111] width 14 height 14
type textarea "x"
type input "50"
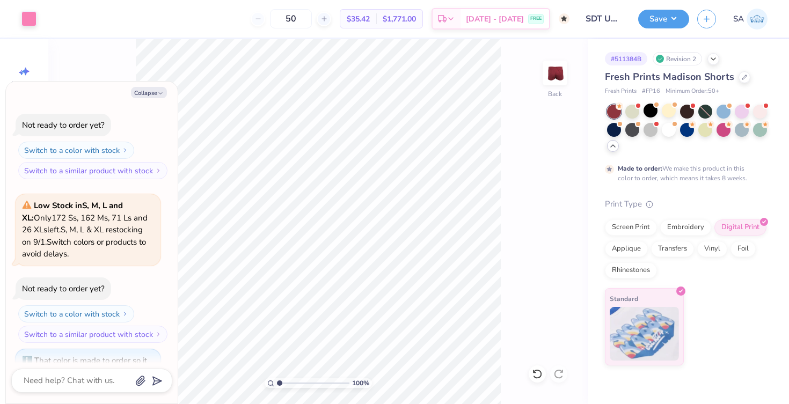
scroll to position [679, 0]
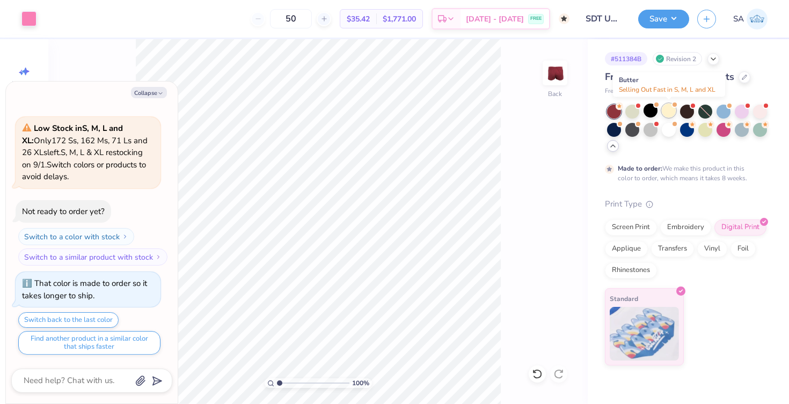
click at [676, 110] on div at bounding box center [669, 111] width 14 height 14
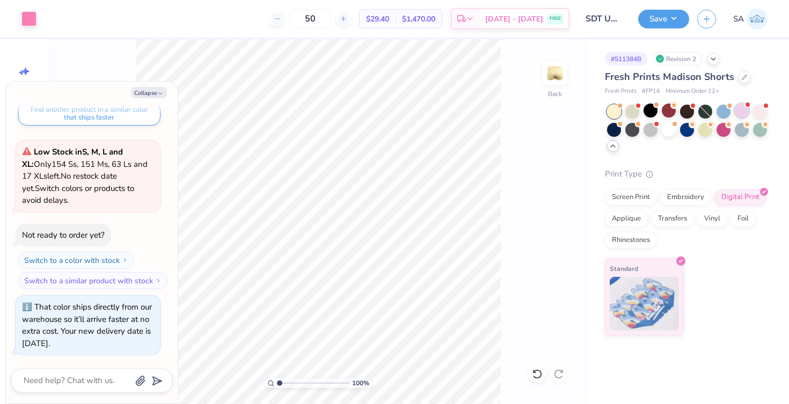
click at [743, 114] on div at bounding box center [742, 111] width 14 height 14
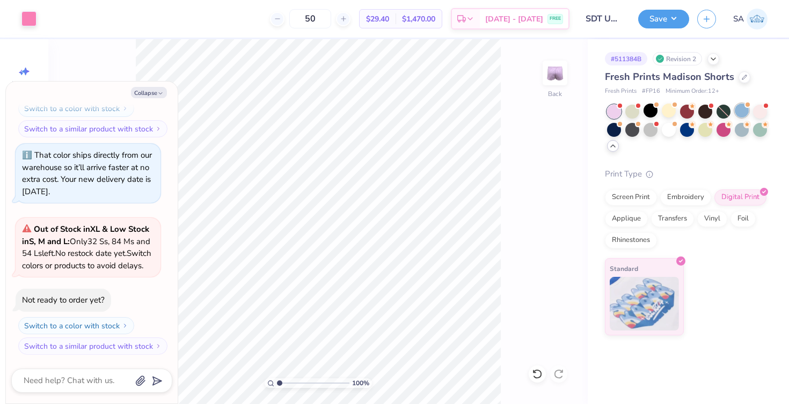
click at [747, 107] on span at bounding box center [748, 105] width 6 height 6
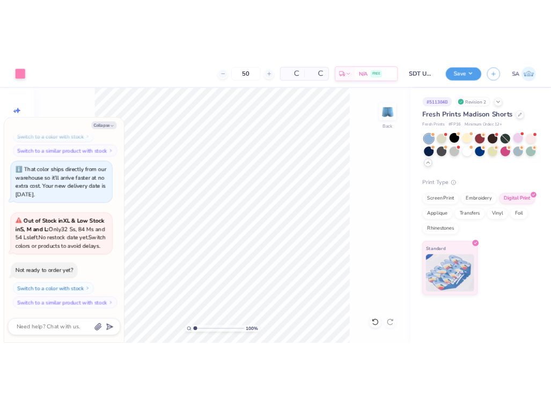
scroll to position [1235, 0]
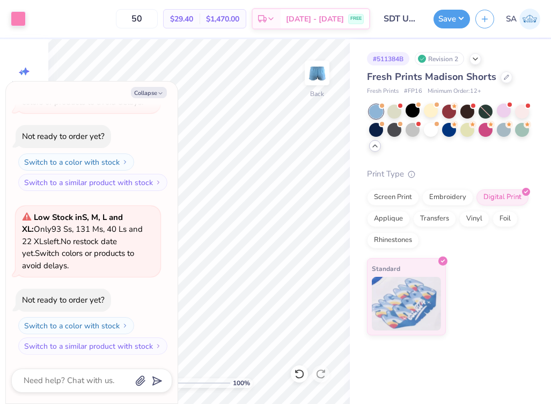
type textarea "x"
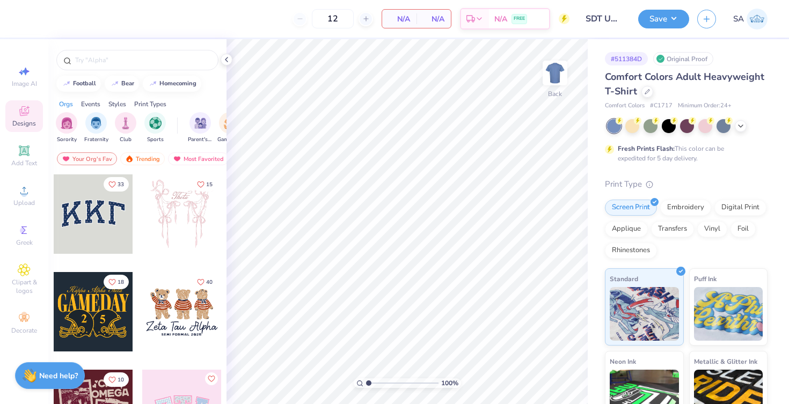
click at [126, 49] on div at bounding box center [137, 57] width 178 height 37
click at [107, 65] on input "text" at bounding box center [142, 60] width 137 height 11
click at [639, 92] on div "Comfort Colors Adult Heavyweight T-Shirt" at bounding box center [686, 84] width 163 height 29
click at [642, 92] on div at bounding box center [648, 91] width 12 height 12
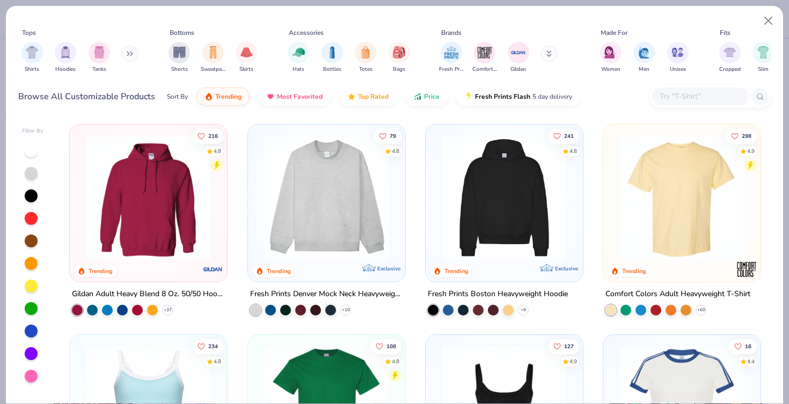
click at [672, 96] on input "text" at bounding box center [700, 96] width 83 height 12
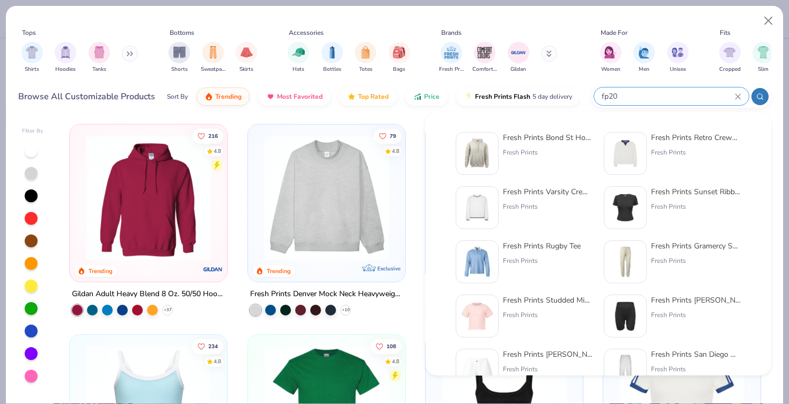
type input "fp20"
click at [536, 141] on div "Fresh Prints Bond St Hoodie" at bounding box center [548, 137] width 90 height 11
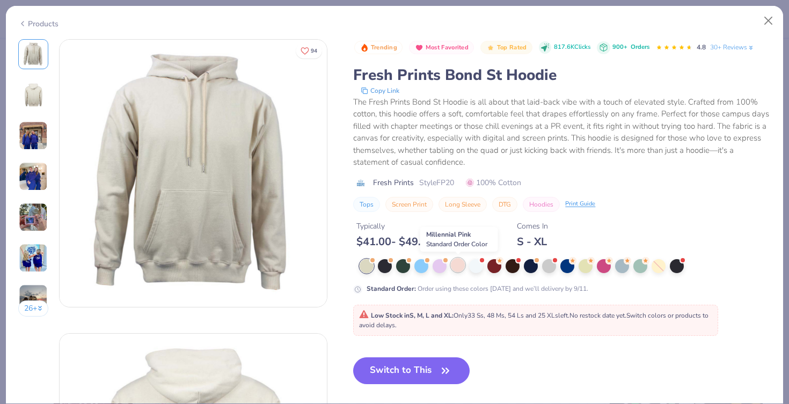
click at [462, 268] on div at bounding box center [458, 265] width 14 height 14
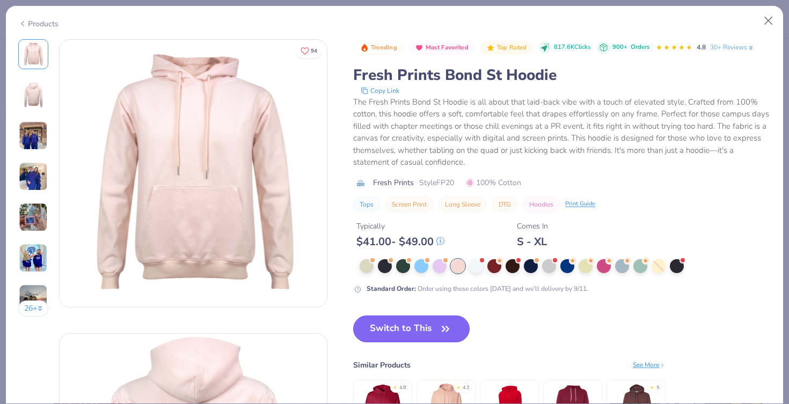
click at [404, 324] on button "Switch to This" at bounding box center [411, 329] width 116 height 27
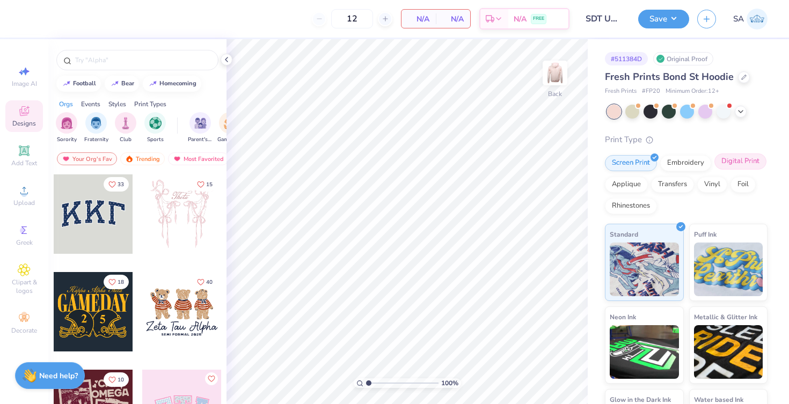
click at [745, 161] on div "Digital Print" at bounding box center [741, 162] width 52 height 16
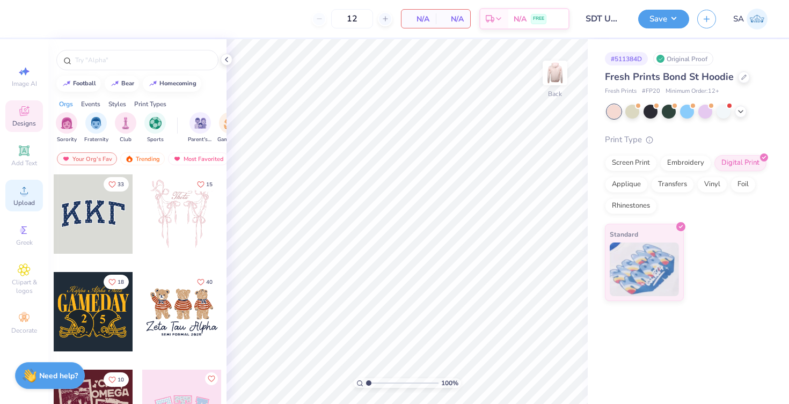
click at [20, 189] on icon at bounding box center [24, 190] width 13 height 13
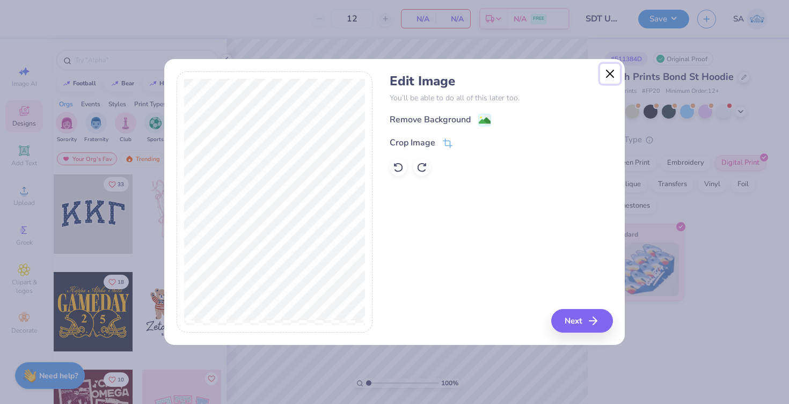
click at [605, 77] on button "Close" at bounding box center [610, 74] width 20 height 20
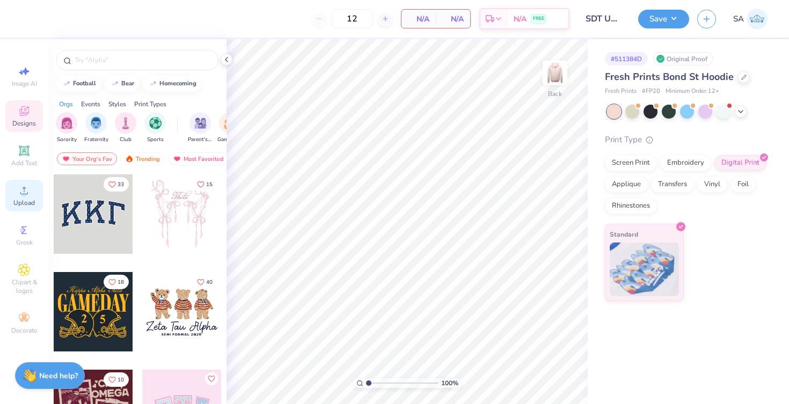
click at [28, 205] on span "Upload" at bounding box center [23, 203] width 21 height 9
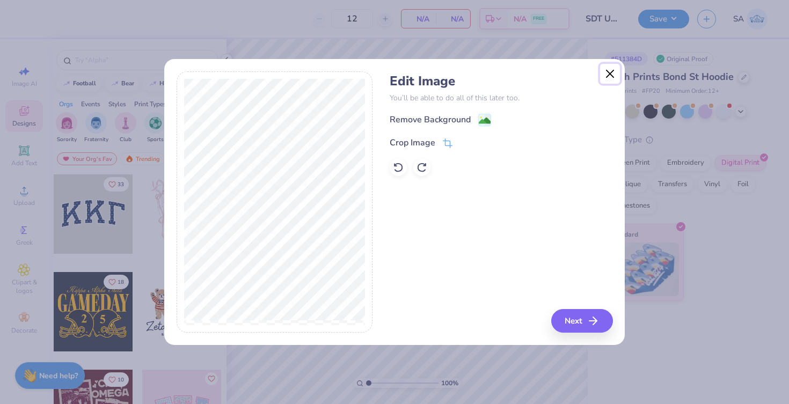
click at [612, 76] on button "Close" at bounding box center [610, 74] width 20 height 20
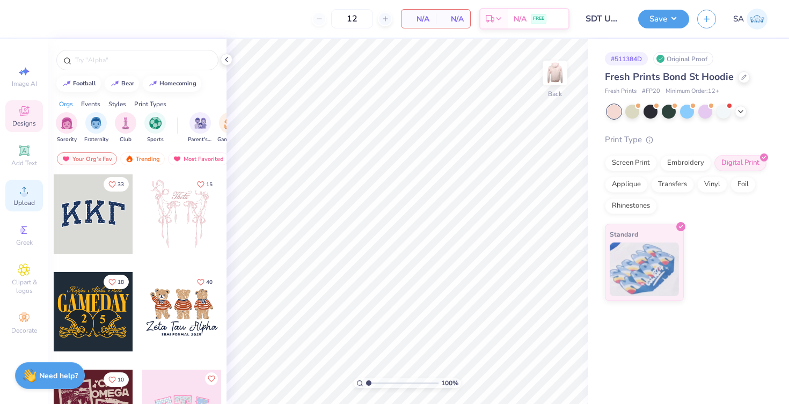
click at [27, 199] on span "Upload" at bounding box center [23, 203] width 21 height 9
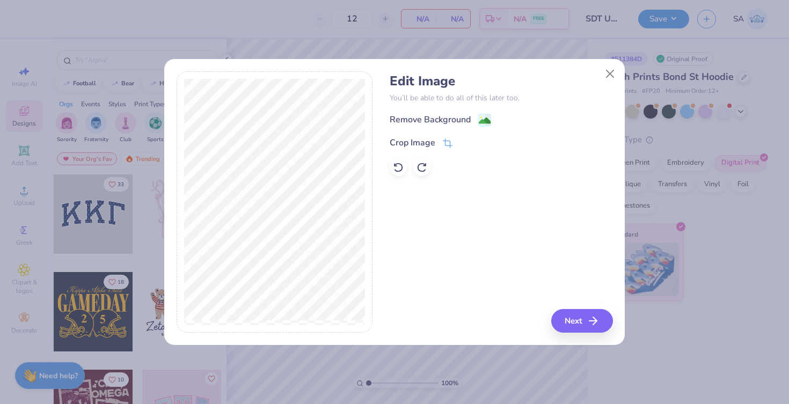
click at [453, 112] on div "Edit Image You’ll be able to do all of this later too. Remove Background Crop I…" at bounding box center [501, 125] width 223 height 103
click at [448, 118] on div "Remove Background" at bounding box center [430, 120] width 81 height 13
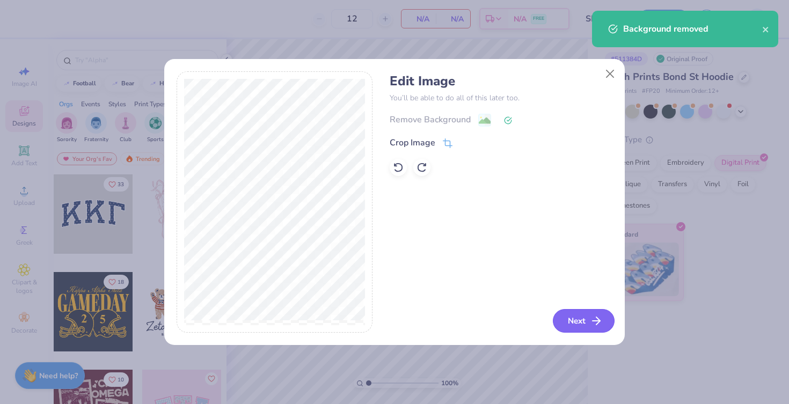
click at [584, 323] on button "Next" at bounding box center [584, 321] width 62 height 24
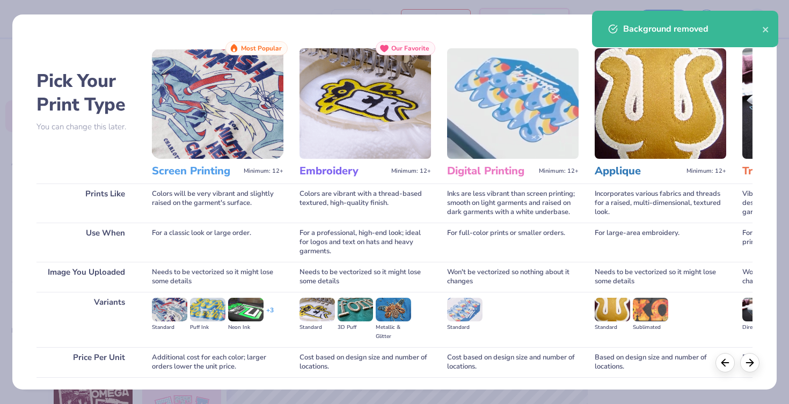
scroll to position [77, 0]
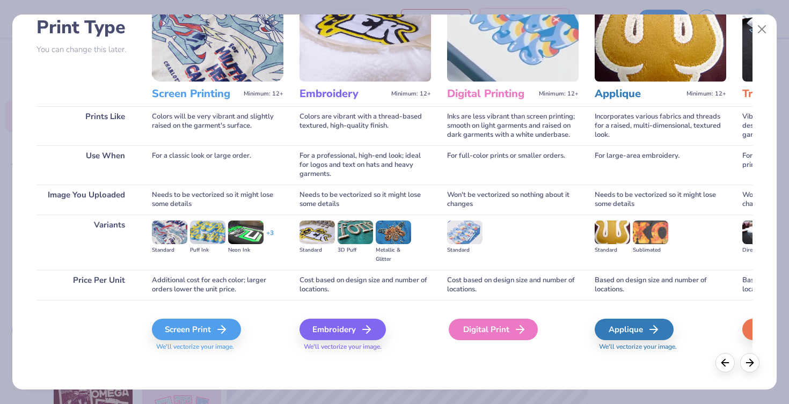
click at [528, 328] on div "Digital Print" at bounding box center [493, 329] width 89 height 21
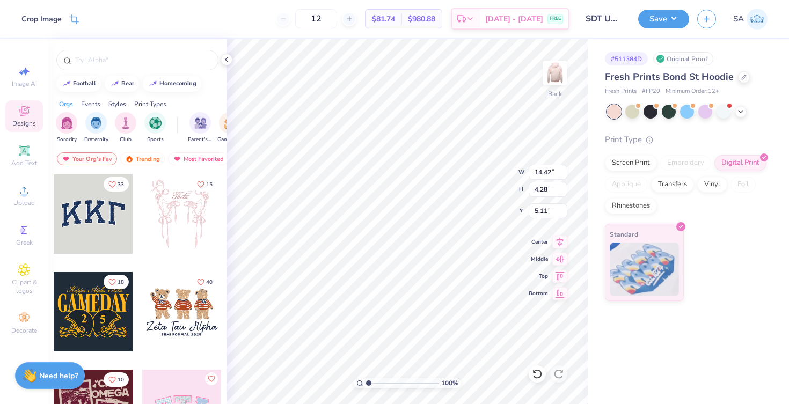
type input "13.65"
type input "4.06"
type input "14.42"
type input "4.28"
type input "12.00"
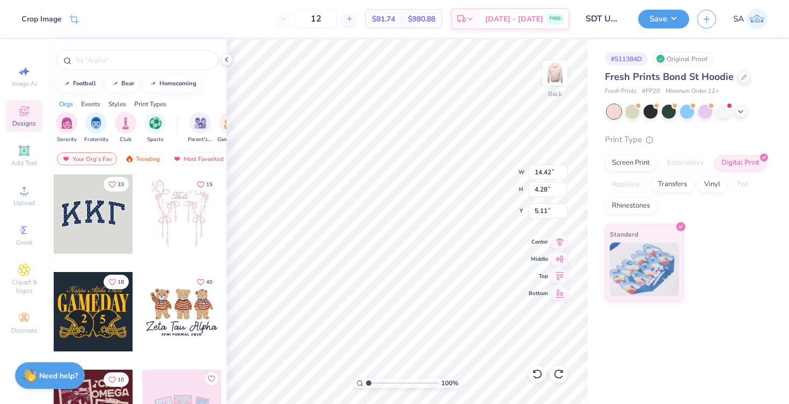
type input "3.56"
type input "3.00"
click at [564, 241] on icon at bounding box center [559, 240] width 15 height 13
click at [557, 75] on img at bounding box center [555, 73] width 43 height 43
click at [738, 113] on icon at bounding box center [741, 110] width 9 height 9
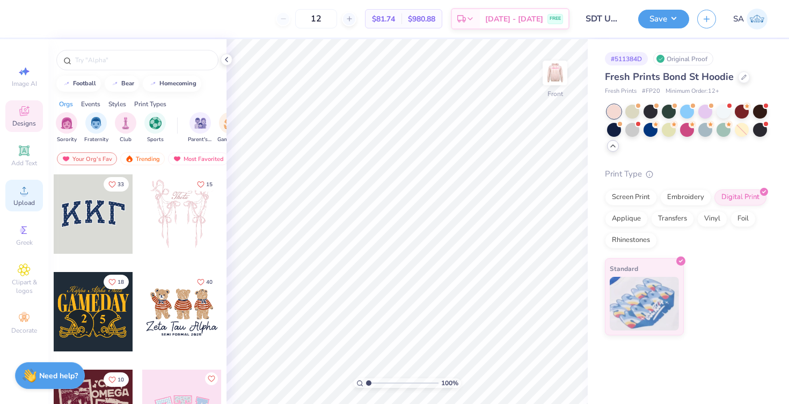
click at [32, 197] on div "Upload" at bounding box center [24, 196] width 38 height 32
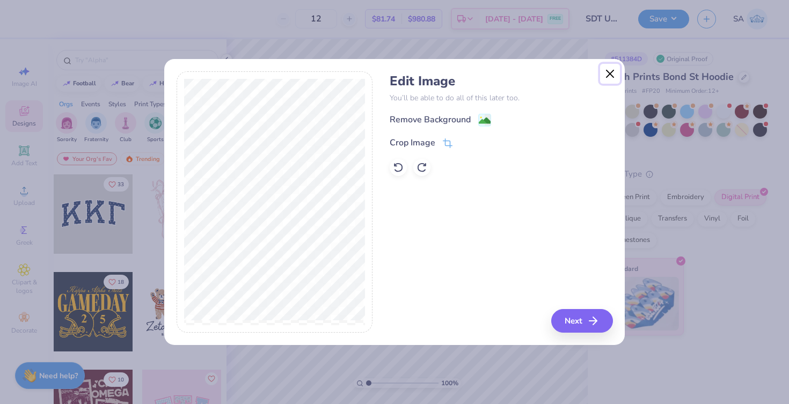
click at [602, 75] on button "Close" at bounding box center [610, 74] width 20 height 20
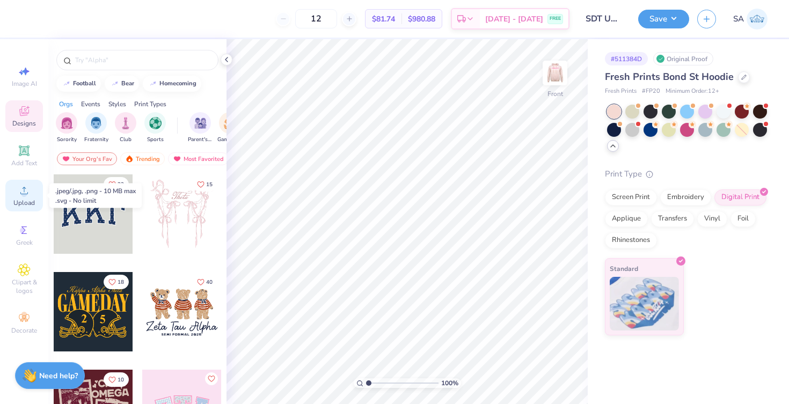
click at [20, 196] on icon at bounding box center [24, 190] width 13 height 13
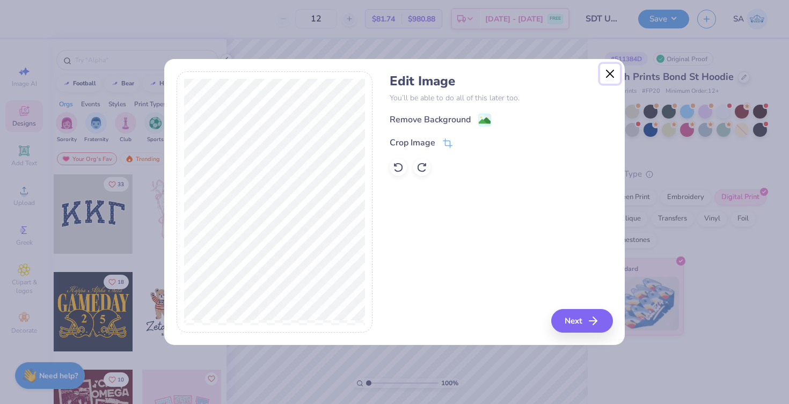
click at [612, 72] on button "Close" at bounding box center [610, 74] width 20 height 20
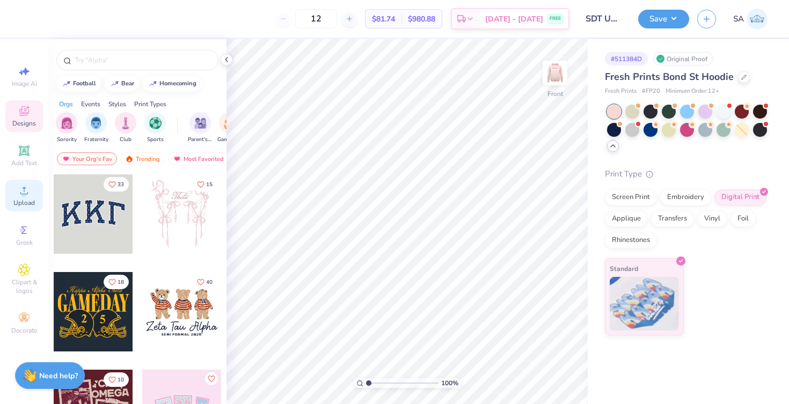
click at [26, 198] on div "Upload" at bounding box center [24, 196] width 38 height 32
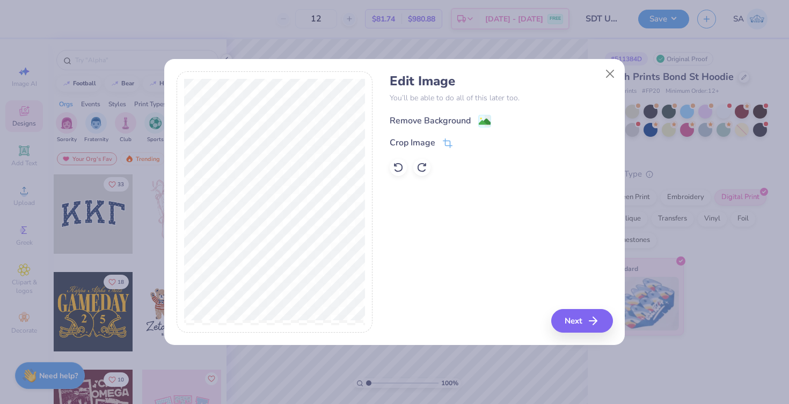
click at [444, 120] on div "Remove Background" at bounding box center [430, 120] width 81 height 13
click at [569, 324] on button "Next" at bounding box center [584, 321] width 62 height 24
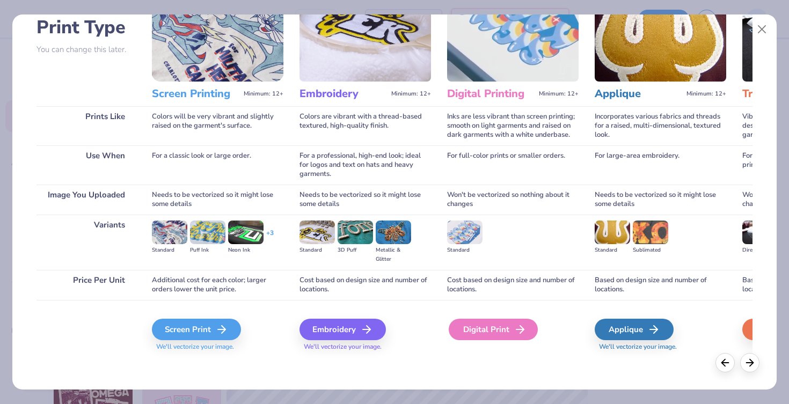
click at [480, 327] on div "Digital Print" at bounding box center [493, 329] width 89 height 21
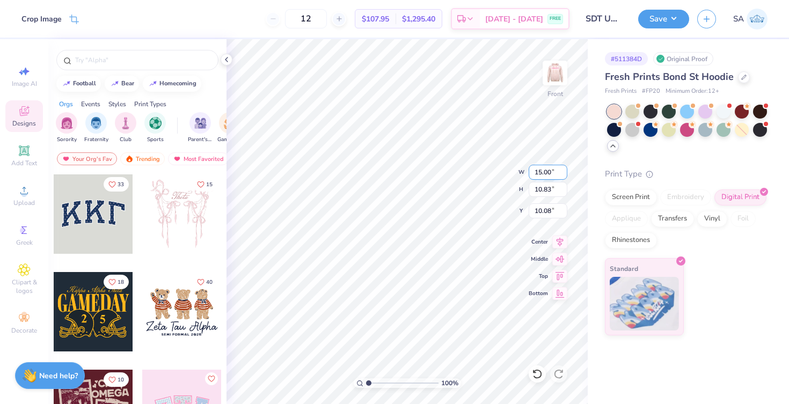
click at [536, 176] on input "15.00" at bounding box center [548, 172] width 39 height 15
click at [541, 174] on input "15.00" at bounding box center [548, 172] width 39 height 15
type input "12.00"
type input "8.67"
type input "5.00"
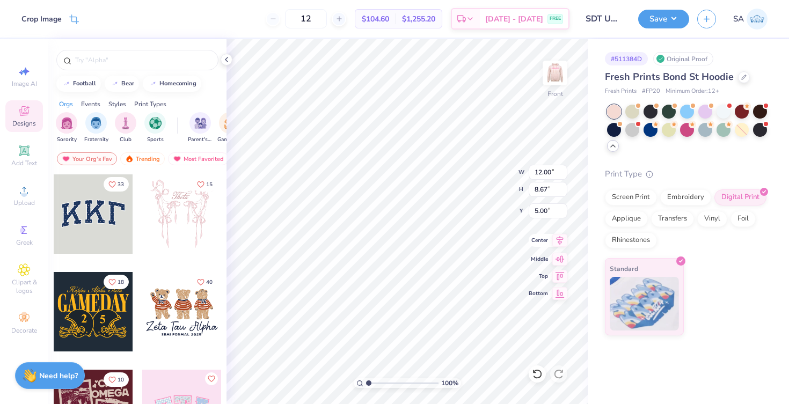
click at [560, 245] on icon at bounding box center [559, 240] width 15 height 13
click at [674, 18] on button "Save" at bounding box center [663, 17] width 51 height 19
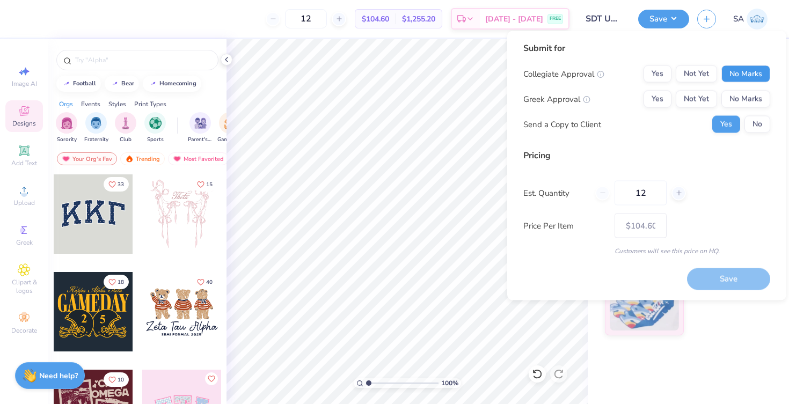
click at [748, 74] on button "No Marks" at bounding box center [746, 73] width 49 height 17
click at [660, 93] on button "Yes" at bounding box center [658, 99] width 28 height 17
type input "$82.66"
click at [639, 191] on input "12" at bounding box center [641, 193] width 52 height 25
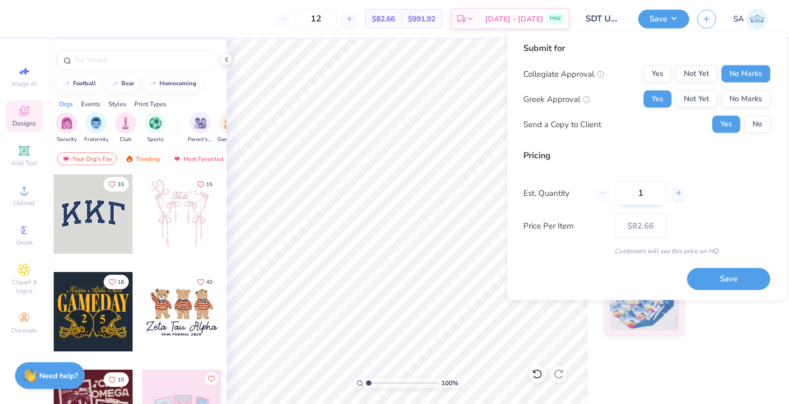
type input "10"
type input "12"
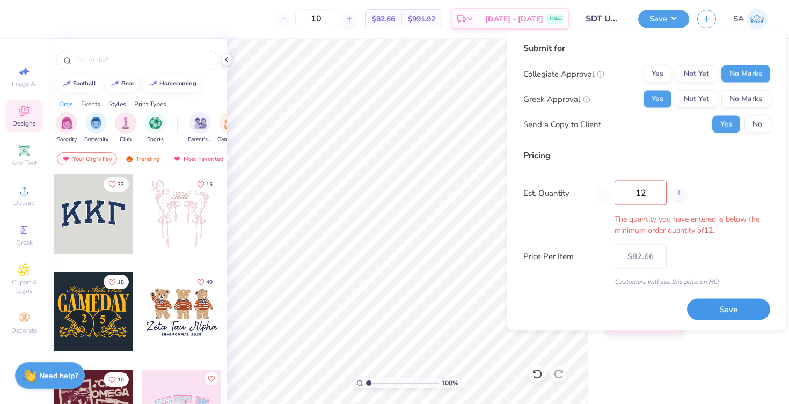
click at [720, 271] on div "Submit for Collegiate Approval Yes Not Yet No Marks Greek Approval Yes Not Yet …" at bounding box center [646, 181] width 247 height 279
type input "12"
click at [726, 314] on button "Save" at bounding box center [728, 309] width 83 height 22
type input "$82.66"
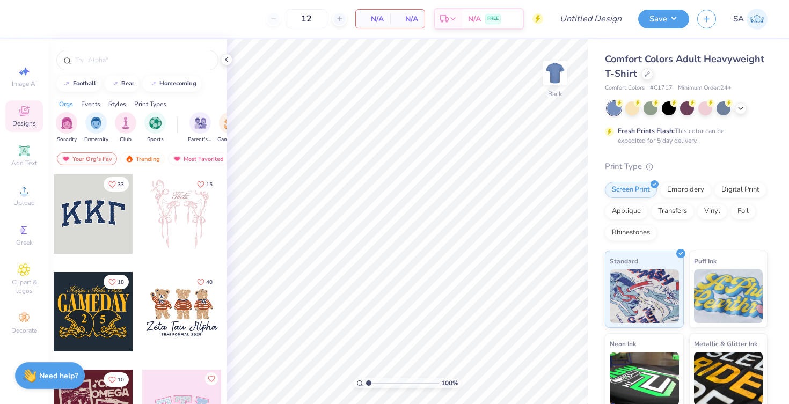
click at [640, 78] on div "Comfort Colors Adult Heavyweight T-Shirt" at bounding box center [686, 66] width 163 height 29
click at [644, 76] on div at bounding box center [648, 73] width 12 height 12
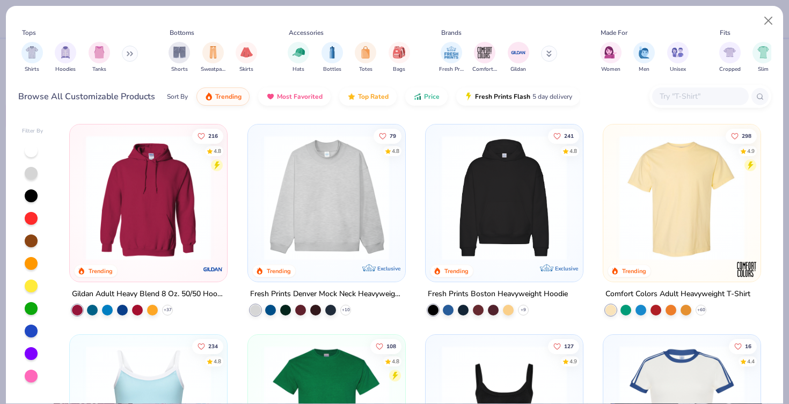
click at [671, 92] on input "text" at bounding box center [700, 96] width 83 height 12
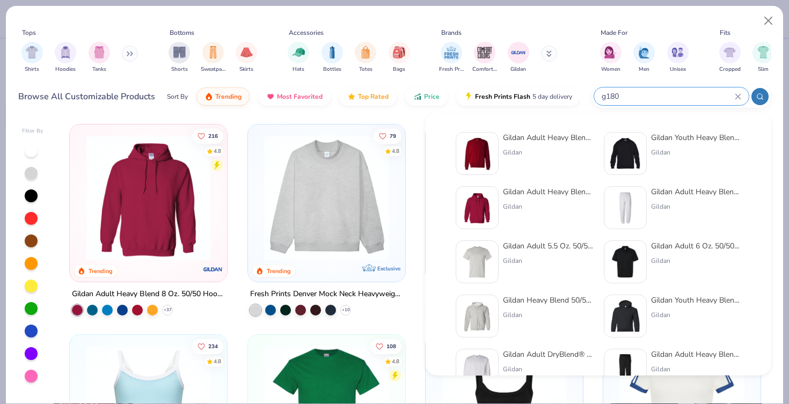
type input "g180"
click at [522, 137] on div "Gildan Adult Heavy Blend Adult 8 Oz. 50/50 Fleece Crew" at bounding box center [548, 137] width 90 height 11
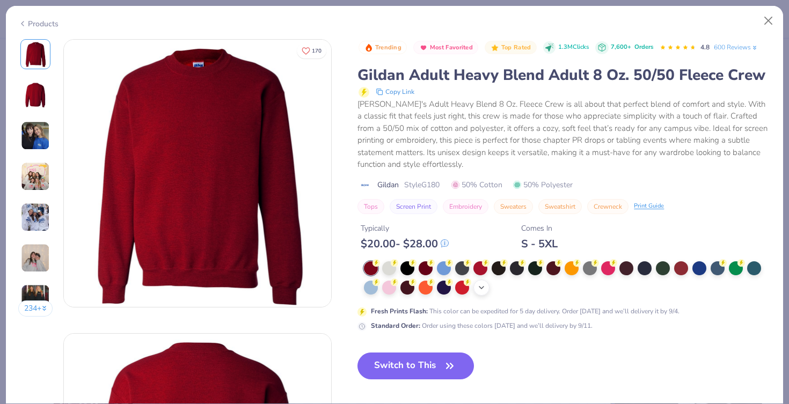
click at [480, 290] on icon at bounding box center [481, 287] width 9 height 9
click at [592, 287] on div at bounding box center [590, 287] width 14 height 14
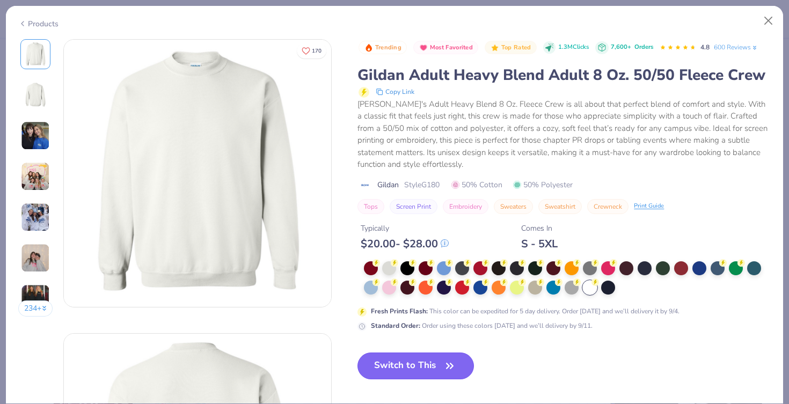
click at [421, 368] on button "Switch to This" at bounding box center [416, 366] width 116 height 27
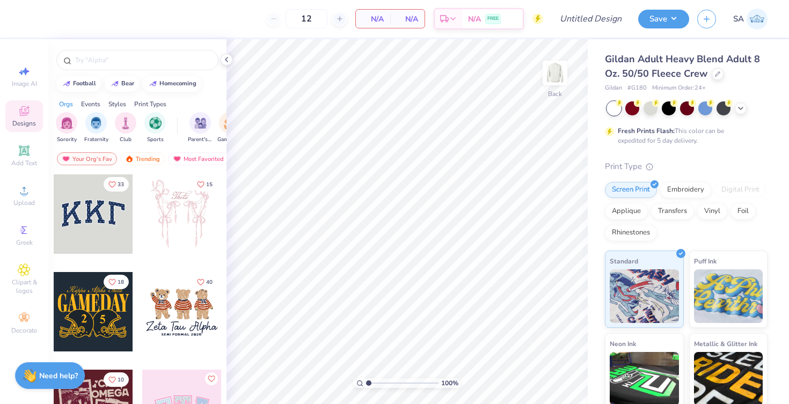
click at [18, 60] on div "Image AI Designs Add Text Upload Greek Clipart & logos Decorate" at bounding box center [24, 221] width 48 height 365
click at [19, 71] on icon at bounding box center [24, 71] width 13 height 13
select select "4"
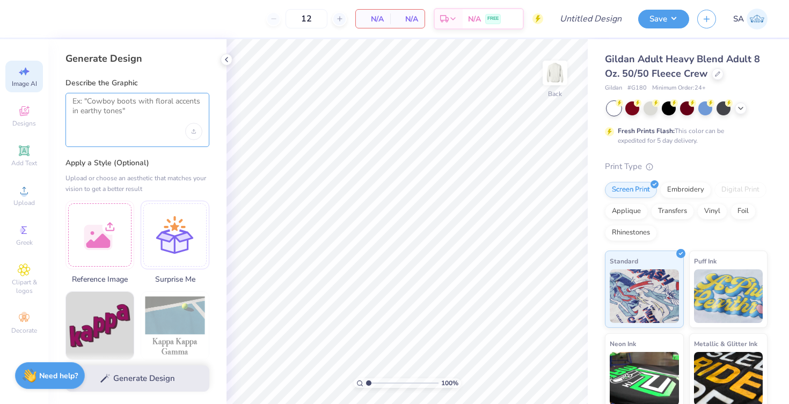
click at [98, 109] on textarea at bounding box center [137, 110] width 130 height 27
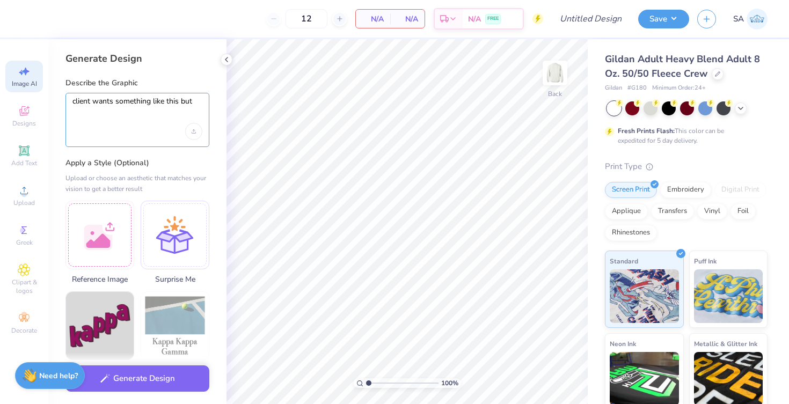
click at [169, 99] on textarea "client wants something like this but" at bounding box center [137, 110] width 130 height 27
click at [174, 116] on textarea "client wants something like the reference image but" at bounding box center [137, 110] width 130 height 27
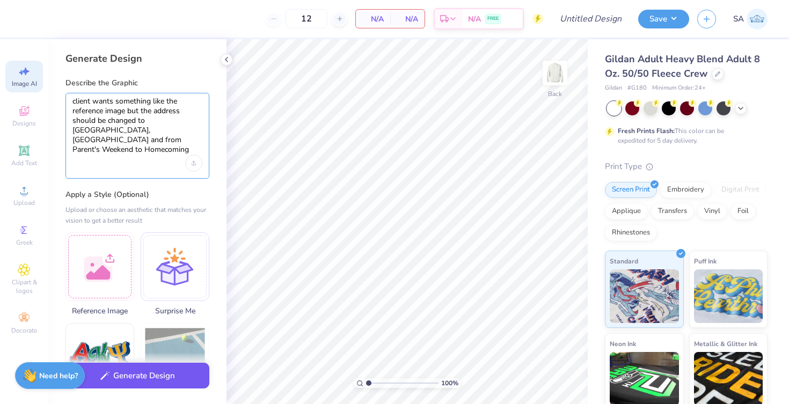
type textarea "client wants something like the reference image but the address should be chang…"
click at [140, 370] on button "Generate Design" at bounding box center [137, 376] width 144 height 26
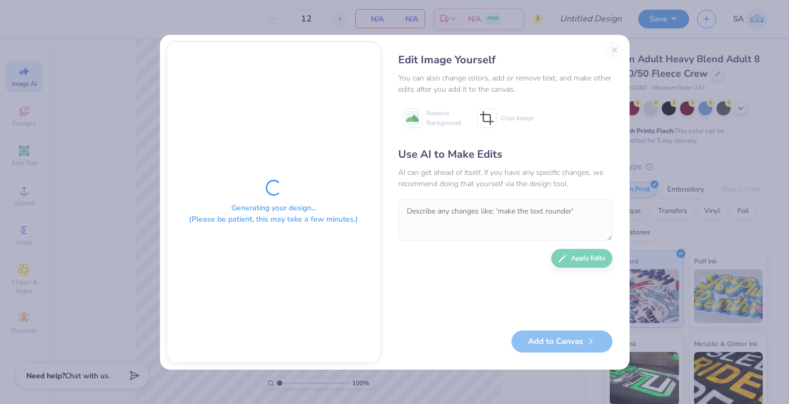
click at [567, 258] on div "Use AI to Make Edits AI can get ahead of itself. If you have any specific chang…" at bounding box center [505, 234] width 214 height 174
click at [538, 340] on div "Add to Canvas" at bounding box center [505, 342] width 214 height 22
click at [570, 255] on div "Use AI to Make Edits AI can get ahead of itself. If you have any specific chang…" at bounding box center [505, 234] width 214 height 174
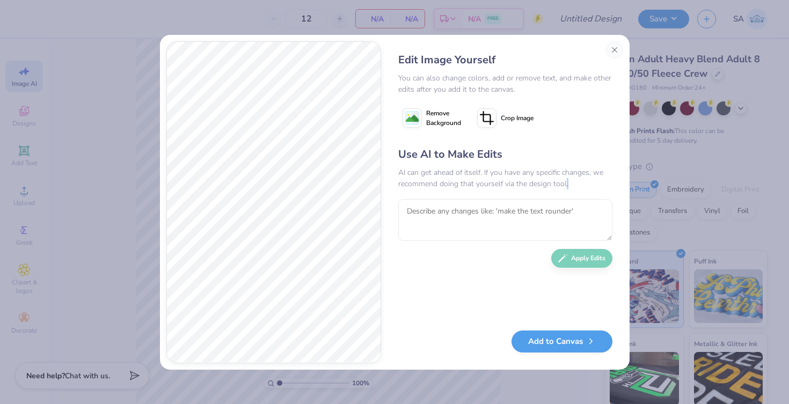
click at [511, 215] on textarea at bounding box center [505, 220] width 214 height 42
click at [610, 52] on button "Close" at bounding box center [614, 49] width 17 height 17
click at [611, 50] on div "Gildan Adult Heavy Blend Adult 8 Oz. 50/50 Fleece Crew Gildan # G180 Minimum Or…" at bounding box center [688, 266] width 201 height 454
click at [613, 48] on div "Gildan Adult Heavy Blend Adult 8 Oz. 50/50 Fleece Crew Gildan # G180 Minimum Or…" at bounding box center [688, 266] width 201 height 454
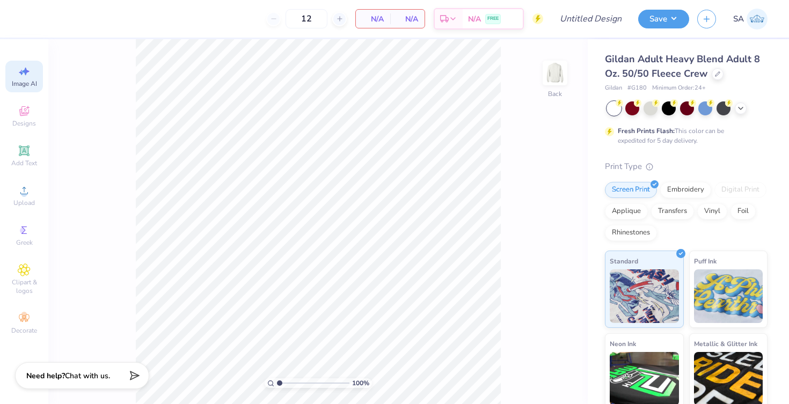
scroll to position [0, 24]
click at [10, 70] on div "Image AI" at bounding box center [24, 77] width 38 height 32
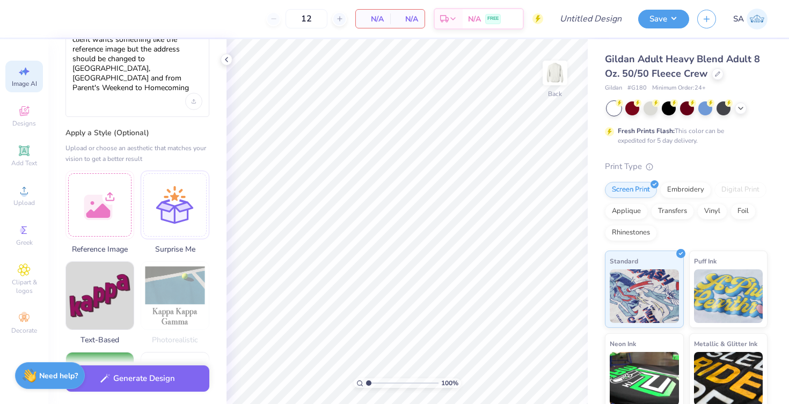
scroll to position [106, 0]
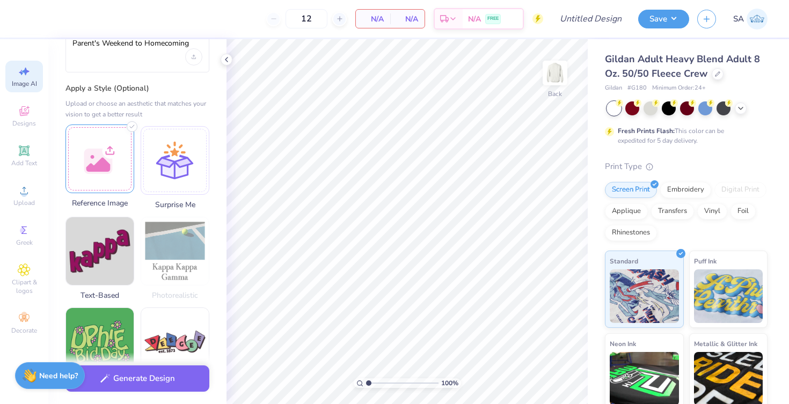
click at [96, 143] on div at bounding box center [99, 159] width 69 height 69
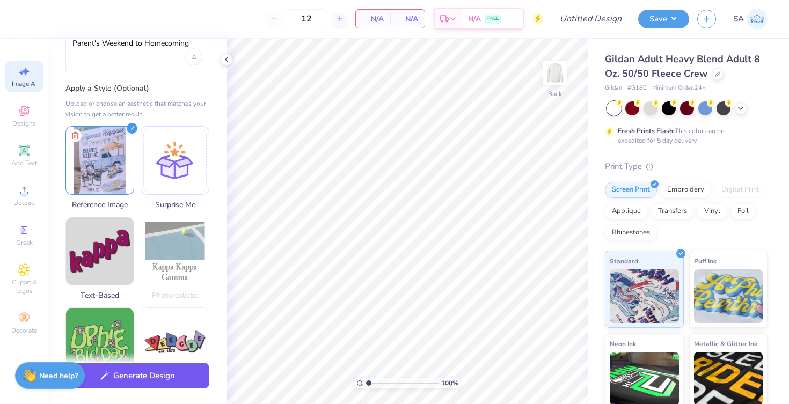
click at [111, 374] on button "Generate Design" at bounding box center [137, 376] width 144 height 26
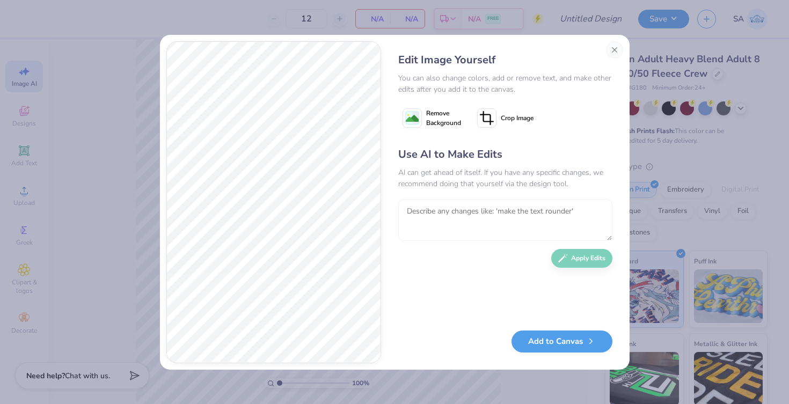
click at [442, 215] on textarea at bounding box center [505, 220] width 214 height 42
click at [413, 203] on textarea at bounding box center [505, 220] width 214 height 42
click at [413, 206] on textarea at bounding box center [505, 220] width 214 height 42
click at [438, 214] on textarea at bounding box center [505, 220] width 214 height 42
click at [442, 214] on textarea "can" at bounding box center [505, 220] width 214 height 42
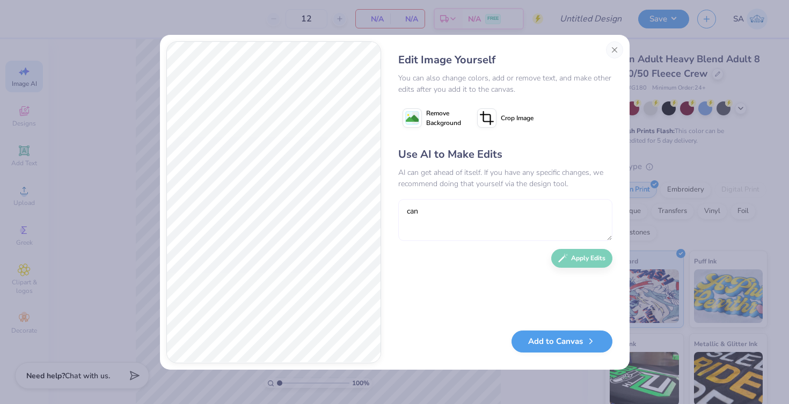
click at [420, 214] on textarea "can" at bounding box center [505, 220] width 214 height 42
click at [477, 215] on textarea "can" at bounding box center [505, 220] width 214 height 42
click at [475, 213] on textarea "can we" at bounding box center [505, 220] width 214 height 42
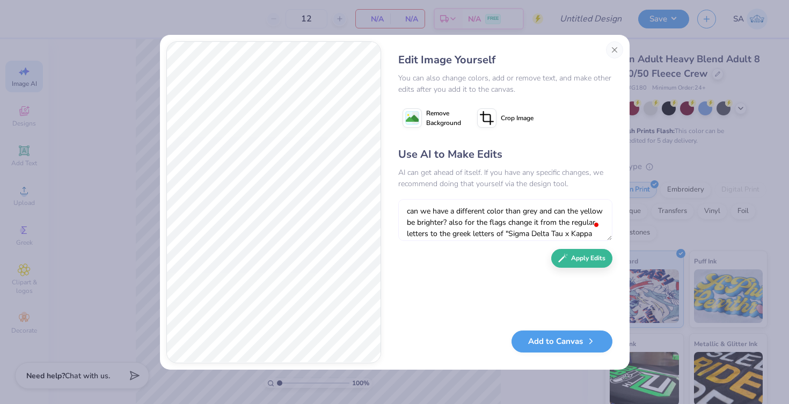
scroll to position [10, 0]
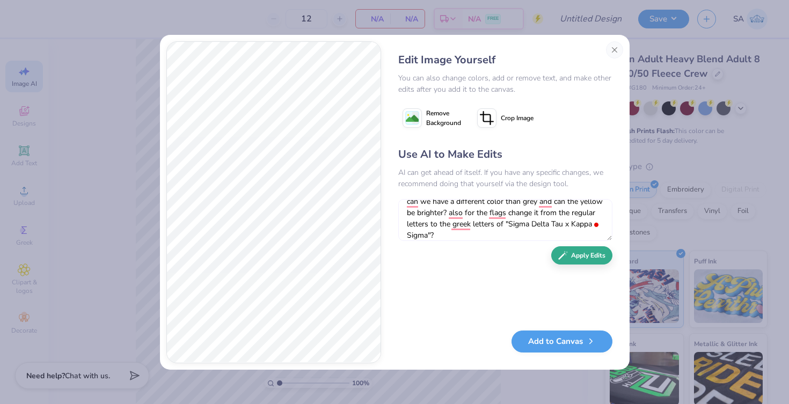
type textarea "can we have a different color than grey and can the yellow be brighter? also fo…"
click at [591, 252] on button "Apply Edits" at bounding box center [581, 255] width 61 height 19
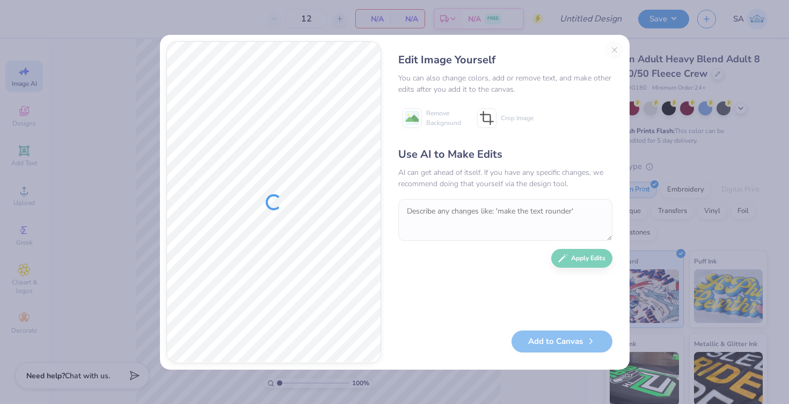
scroll to position [0, 0]
click at [464, 219] on textarea "To enrich screen reader interactions, please activate Accessibility in Grammarl…" at bounding box center [505, 220] width 214 height 42
click at [464, 206] on textarea "To enrich screen reader interactions, please activate Accessibility in Grammarl…" at bounding box center [505, 220] width 214 height 42
click at [462, 218] on textarea "To enrich screen reader interactions, please activate Accessibility in Grammarl…" at bounding box center [505, 220] width 214 height 42
click at [463, 215] on textarea "To enrich screen reader interactions, please activate Accessibility in Grammarl…" at bounding box center [505, 220] width 214 height 42
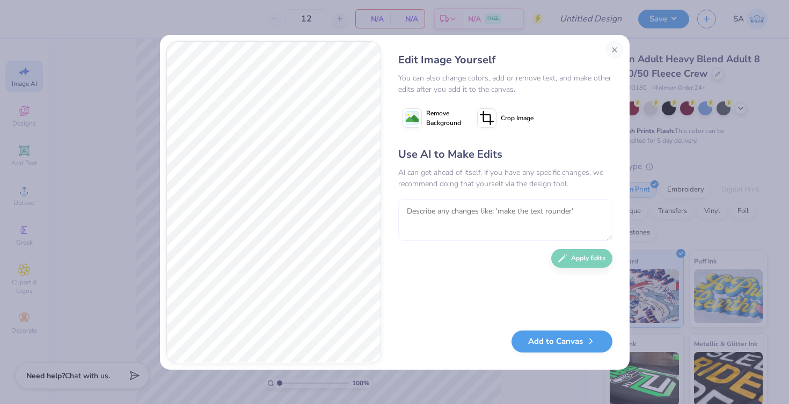
click at [463, 215] on textarea "To enrich screen reader interactions, please activate Accessibility in Grammarl…" at bounding box center [505, 220] width 214 height 42
click at [464, 210] on textarea "To enrich screen reader interactions, please activate Accessibility in Grammarl…" at bounding box center [505, 220] width 214 height 42
click at [422, 211] on textarea "To enrich screen reader interactions, please activate Accessibility in Grammarl…" at bounding box center [505, 220] width 214 height 42
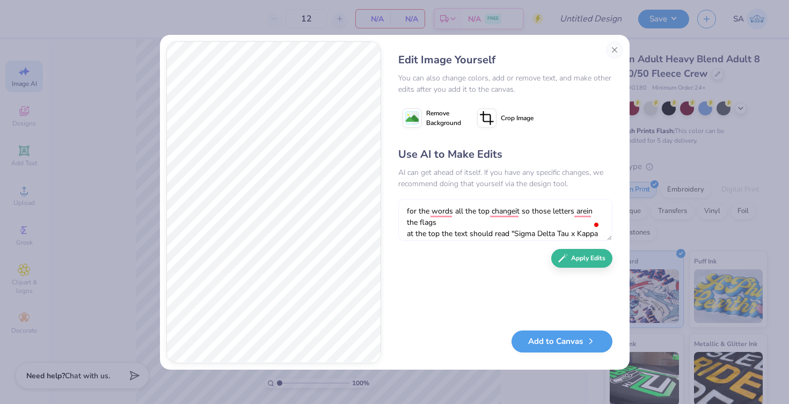
scroll to position [10, 0]
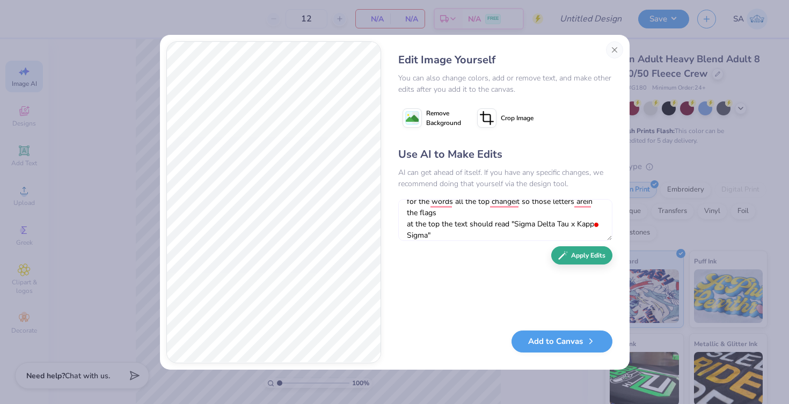
type textarea "for the words all the top changeit so those letters arein the flags at the top …"
click at [592, 261] on button "Apply Edits" at bounding box center [581, 255] width 61 height 19
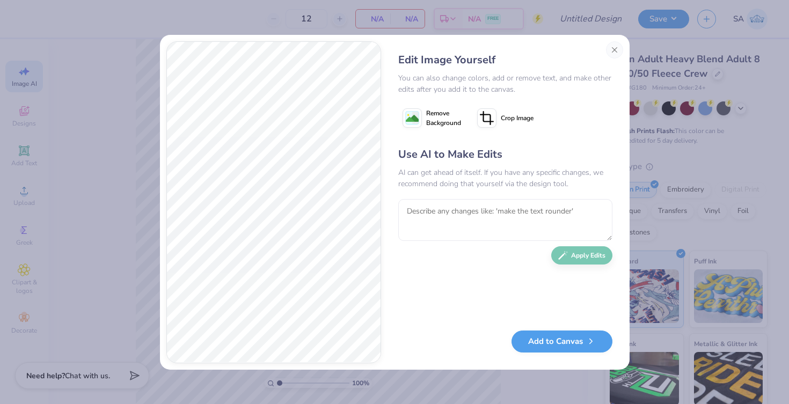
scroll to position [0, 0]
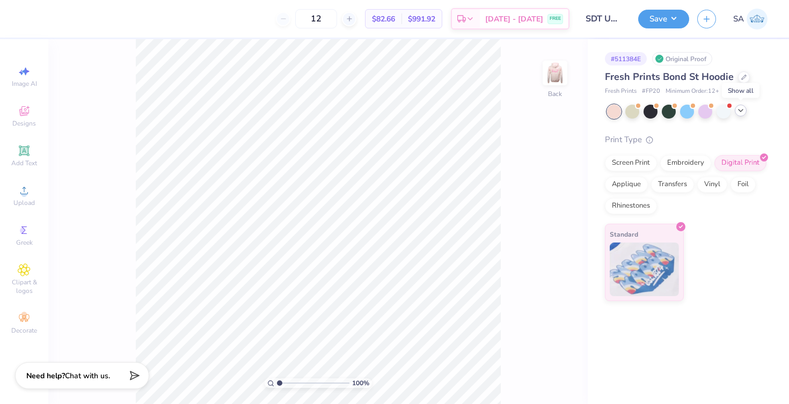
click at [745, 112] on div at bounding box center [741, 111] width 12 height 12
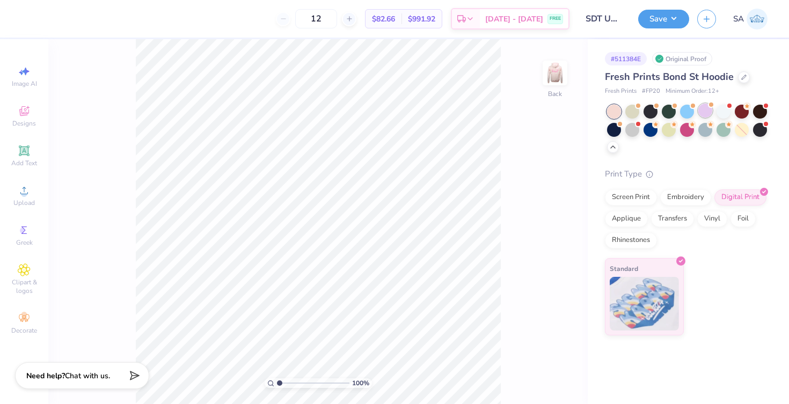
click at [705, 108] on div at bounding box center [705, 111] width 14 height 14
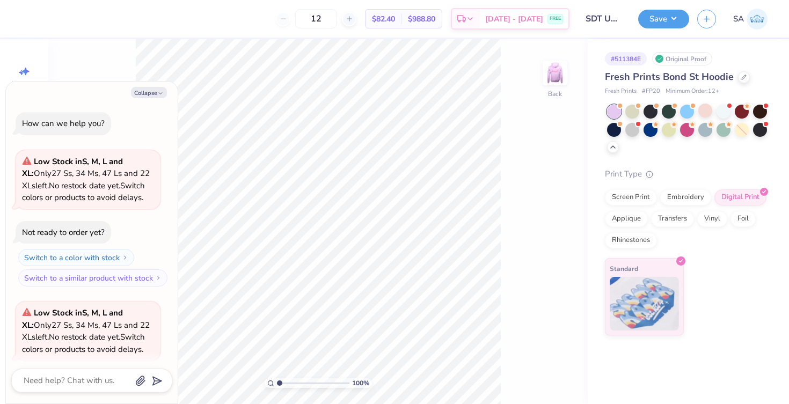
scroll to position [83, 0]
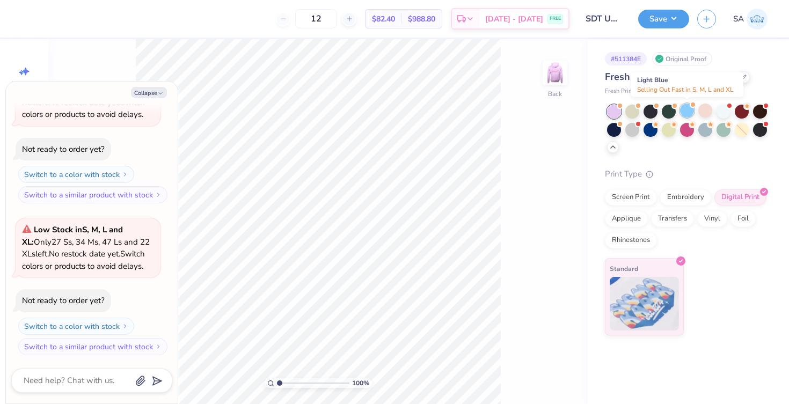
click at [686, 114] on div at bounding box center [687, 111] width 14 height 14
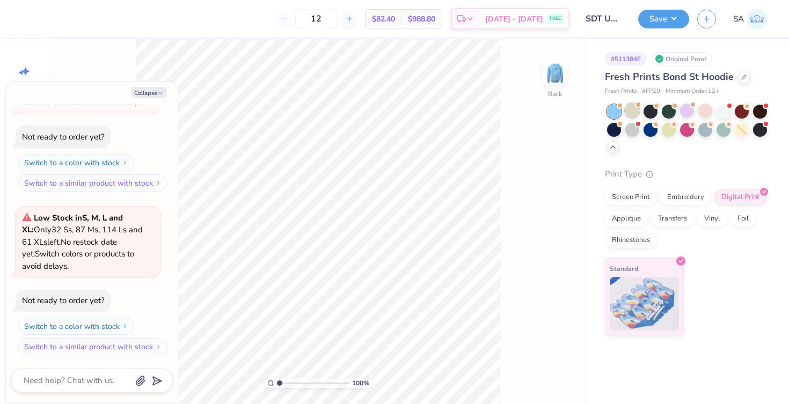
click at [629, 112] on div at bounding box center [632, 111] width 14 height 14
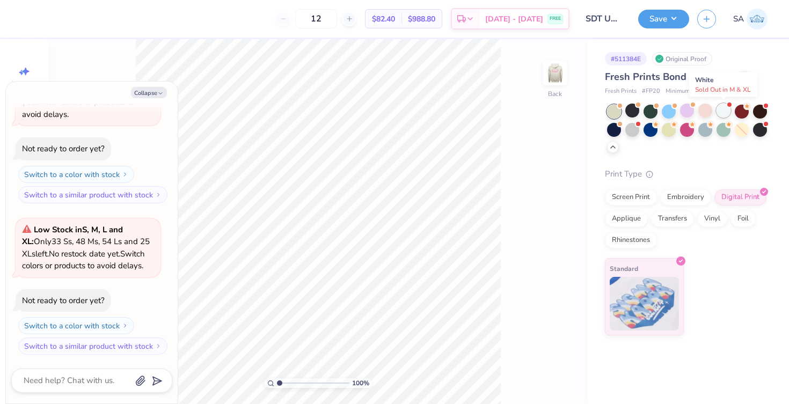
click at [721, 110] on div at bounding box center [724, 111] width 14 height 14
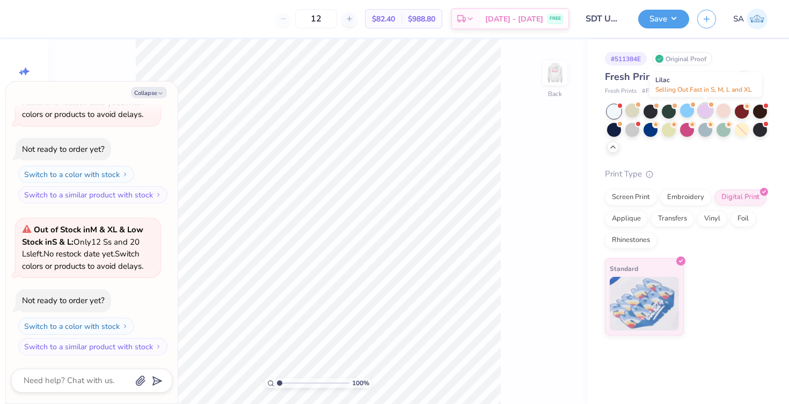
click at [709, 111] on div at bounding box center [705, 111] width 14 height 14
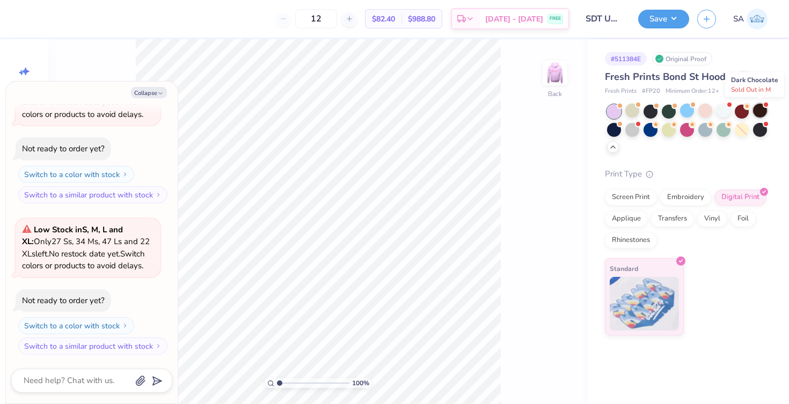
click at [758, 111] on div at bounding box center [760, 111] width 14 height 14
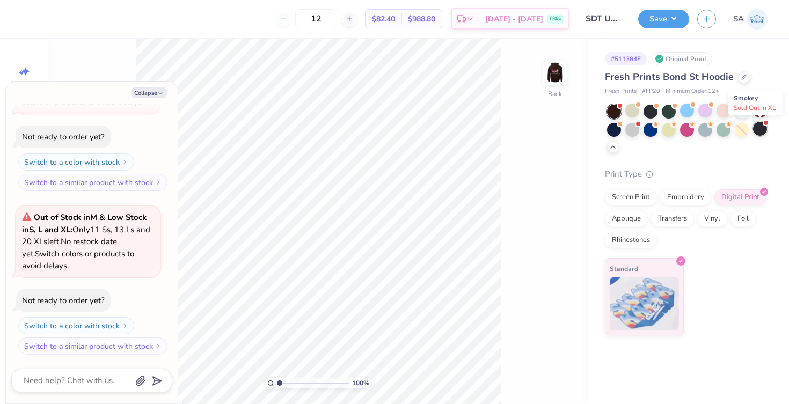
click at [762, 131] on div at bounding box center [760, 129] width 14 height 14
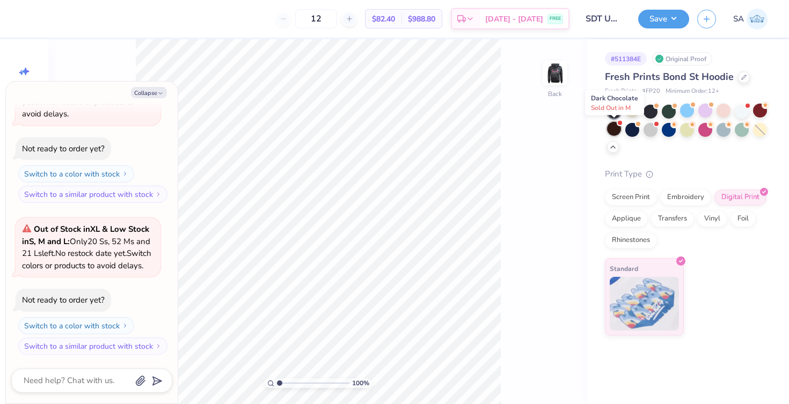
click at [611, 135] on div at bounding box center [614, 129] width 14 height 14
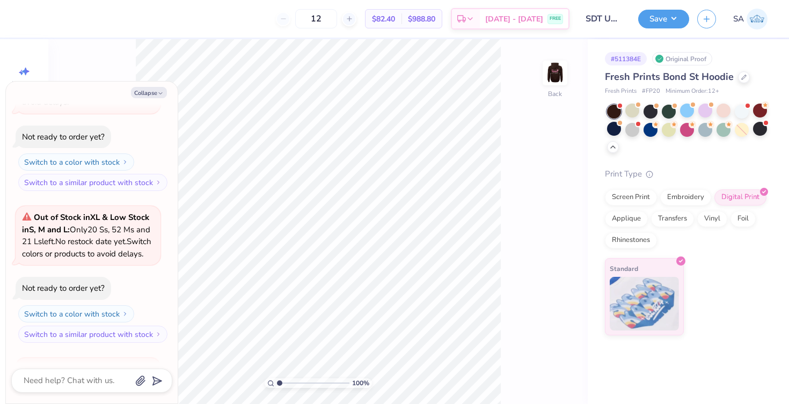
scroll to position [1193, 0]
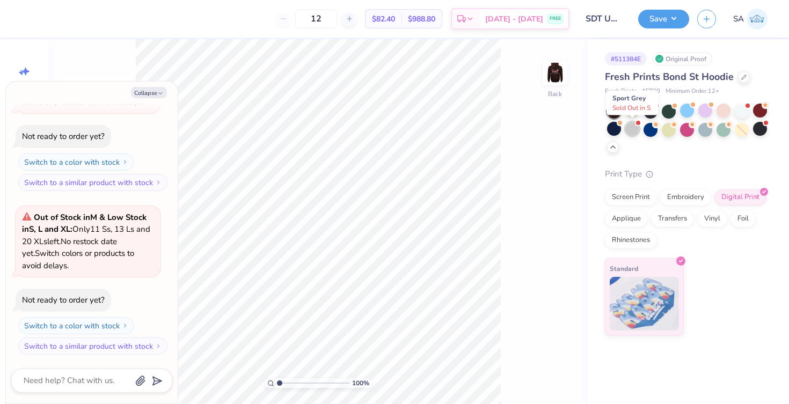
click at [636, 133] on div at bounding box center [632, 129] width 14 height 14
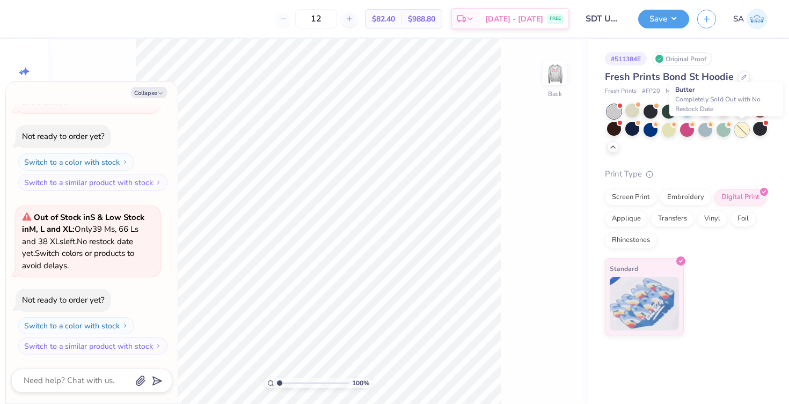
click at [739, 130] on div at bounding box center [742, 130] width 14 height 14
click at [738, 106] on div at bounding box center [742, 111] width 14 height 14
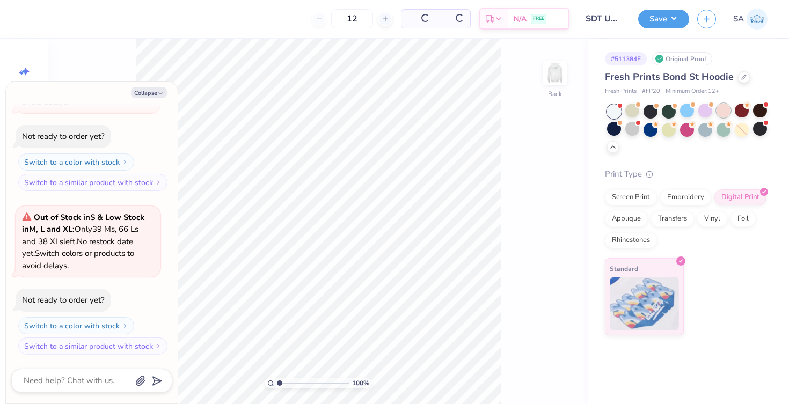
scroll to position [1509, 0]
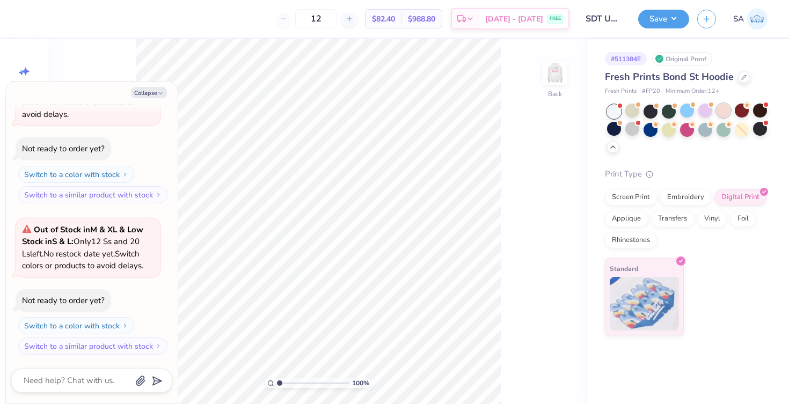
click at [724, 107] on div at bounding box center [724, 111] width 14 height 14
click at [703, 113] on div at bounding box center [705, 111] width 14 height 14
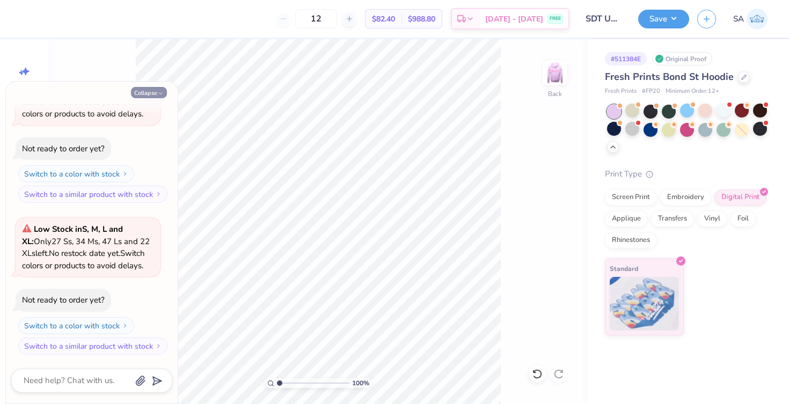
click at [147, 92] on button "Collapse" at bounding box center [149, 92] width 36 height 11
type textarea "x"
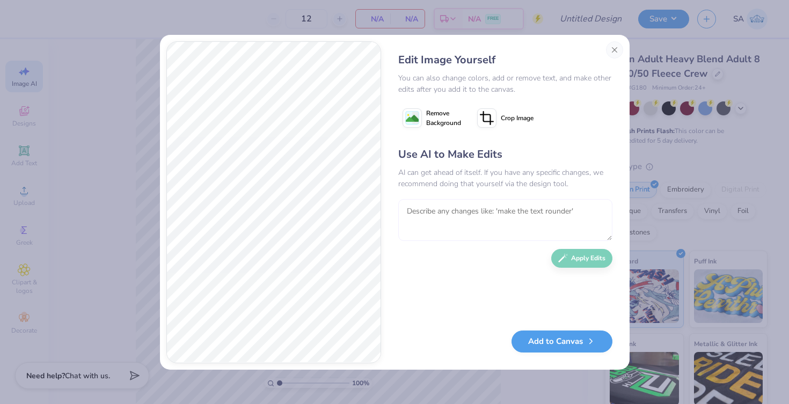
click at [499, 210] on textarea "To enrich screen reader interactions, please activate Accessibility in Grammarl…" at bounding box center [505, 220] width 214 height 42
drag, startPoint x: 483, startPoint y: 212, endPoint x: 419, endPoint y: 210, distance: 63.4
click at [483, 213] on textarea "To enrich screen reader interactions, please activate Accessibility in Grammarl…" at bounding box center [505, 220] width 214 height 42
click at [420, 210] on textarea "To enrich screen reader interactions, please activate Accessibility in Grammarl…" at bounding box center [505, 220] width 214 height 42
click at [419, 210] on textarea "To enrich screen reader interactions, please activate Accessibility in Grammarl…" at bounding box center [505, 220] width 214 height 42
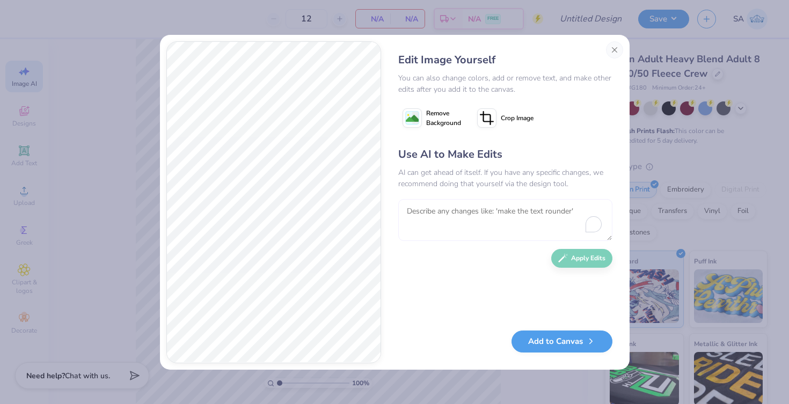
click at [419, 210] on textarea "To enrich screen reader interactions, please activate Accessibility in Grammarl…" at bounding box center [505, 220] width 214 height 42
type textarea "d"
type textarea "r"
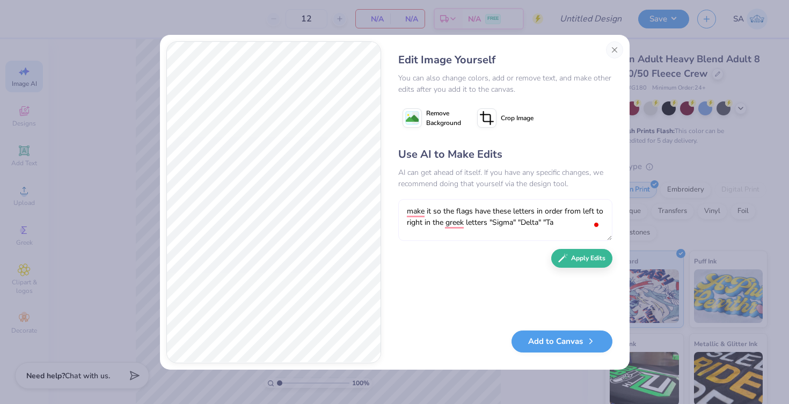
type textarea "make it so the flags have these letters in order from left to right in the gree…"
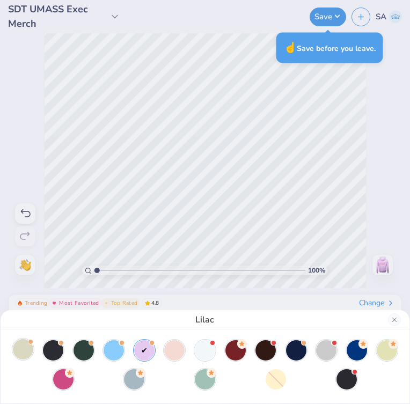
click at [29, 343] on div at bounding box center [30, 342] width 4 height 4
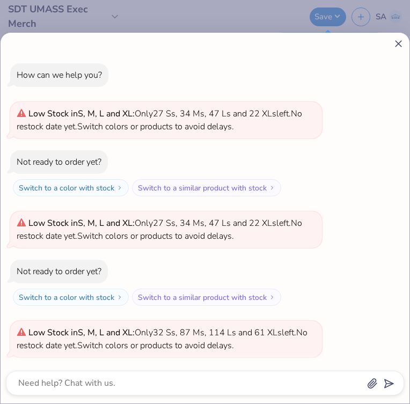
scroll to position [1154, 0]
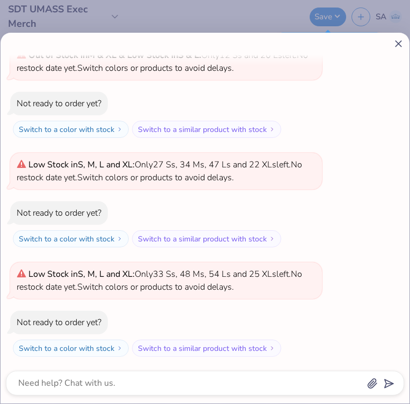
click at [397, 41] on icon at bounding box center [398, 43] width 11 height 11
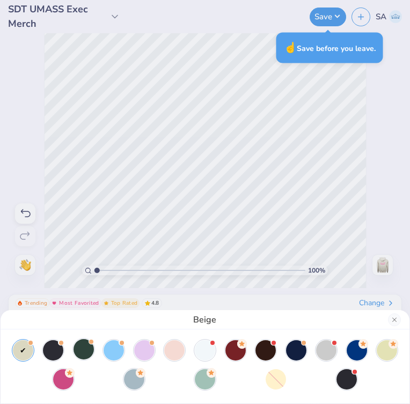
click at [83, 349] on div at bounding box center [84, 349] width 20 height 20
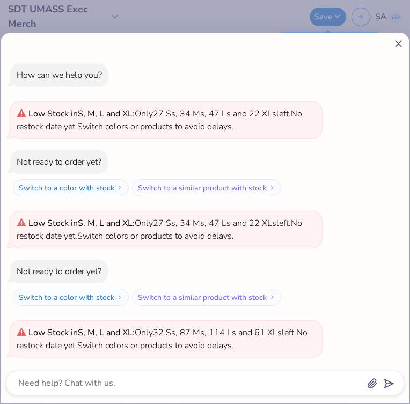
scroll to position [1263, 0]
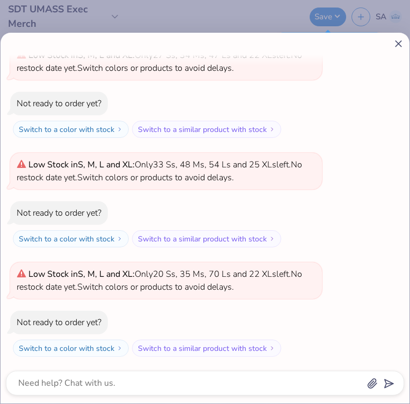
click at [399, 42] on line at bounding box center [399, 44] width 6 height 6
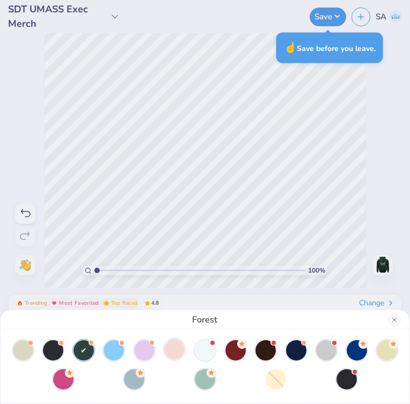
click at [179, 354] on div at bounding box center [174, 349] width 20 height 20
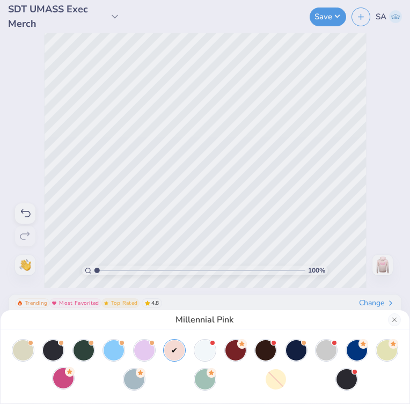
click at [62, 377] on div at bounding box center [63, 378] width 20 height 20
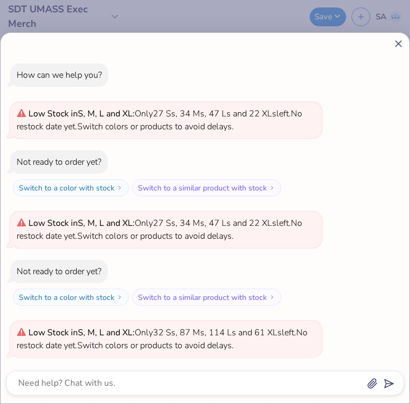
scroll to position [1314, 0]
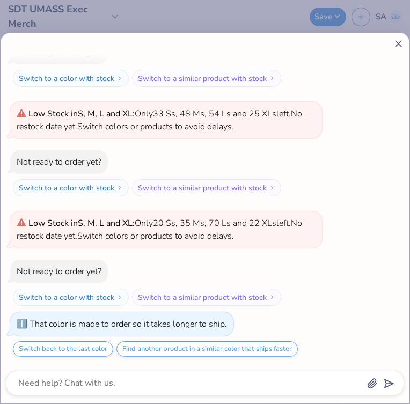
click at [401, 48] on icon at bounding box center [398, 43] width 11 height 11
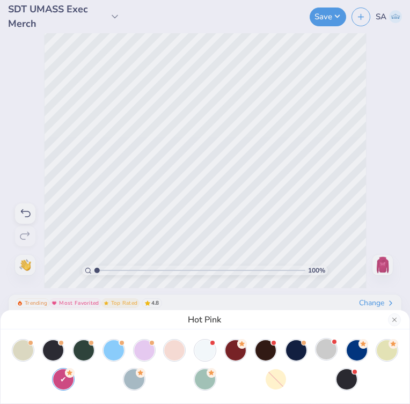
click at [324, 354] on div at bounding box center [326, 349] width 20 height 20
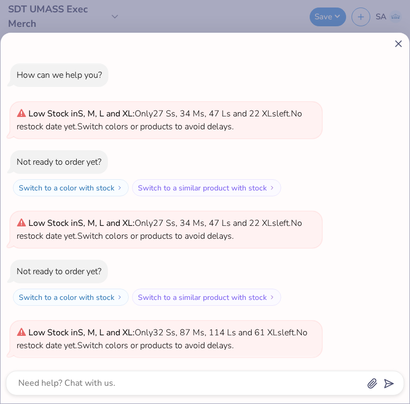
scroll to position [1467, 0]
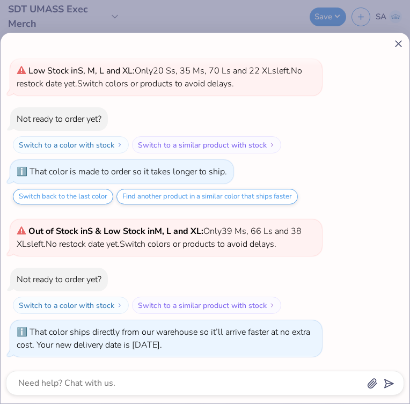
click at [403, 41] on icon at bounding box center [398, 43] width 11 height 11
type textarea "x"
